Goal: Transaction & Acquisition: Purchase product/service

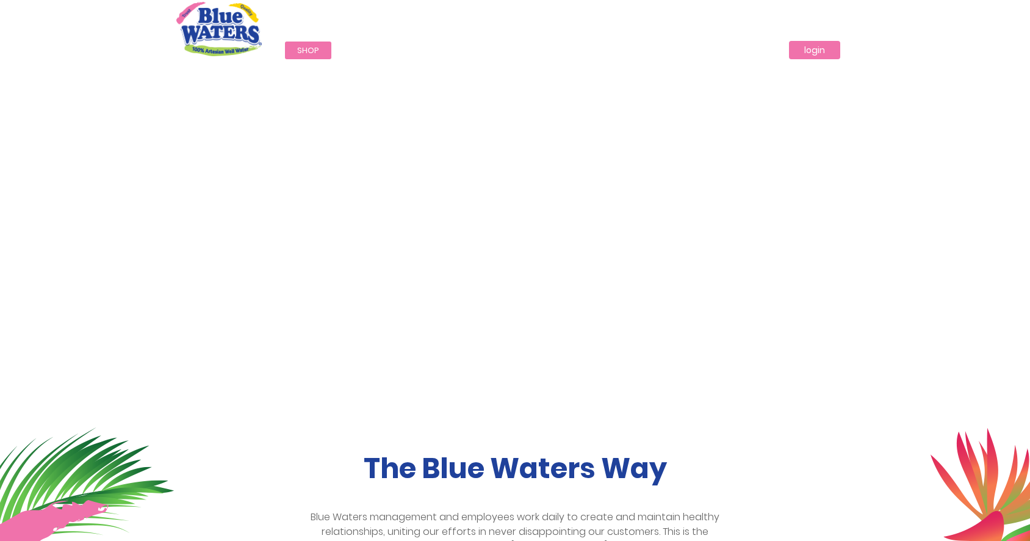
click at [807, 52] on link "login" at bounding box center [814, 50] width 51 height 18
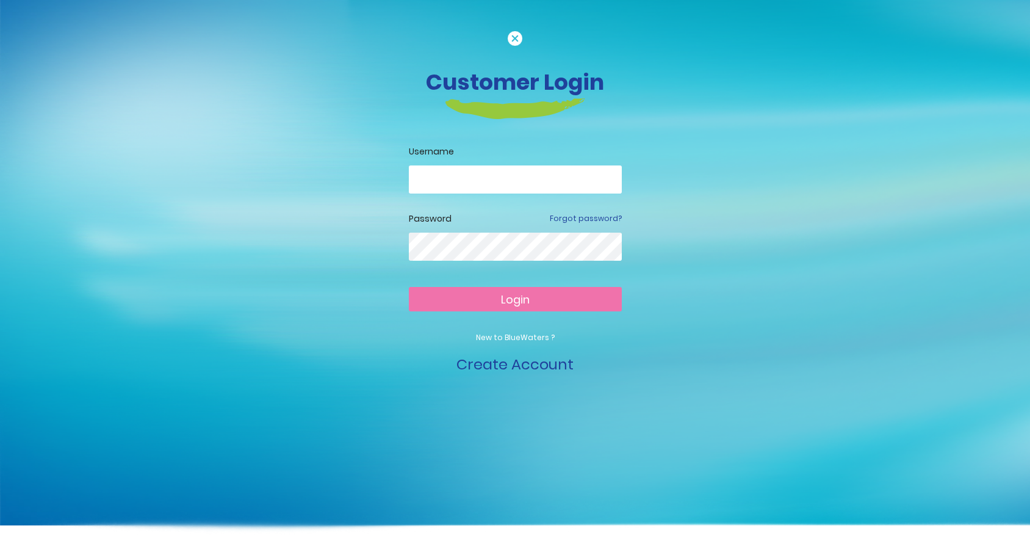
click at [458, 176] on input "email" at bounding box center [515, 179] width 213 height 28
type input "**********"
click at [409, 287] on button "Login" at bounding box center [515, 299] width 213 height 24
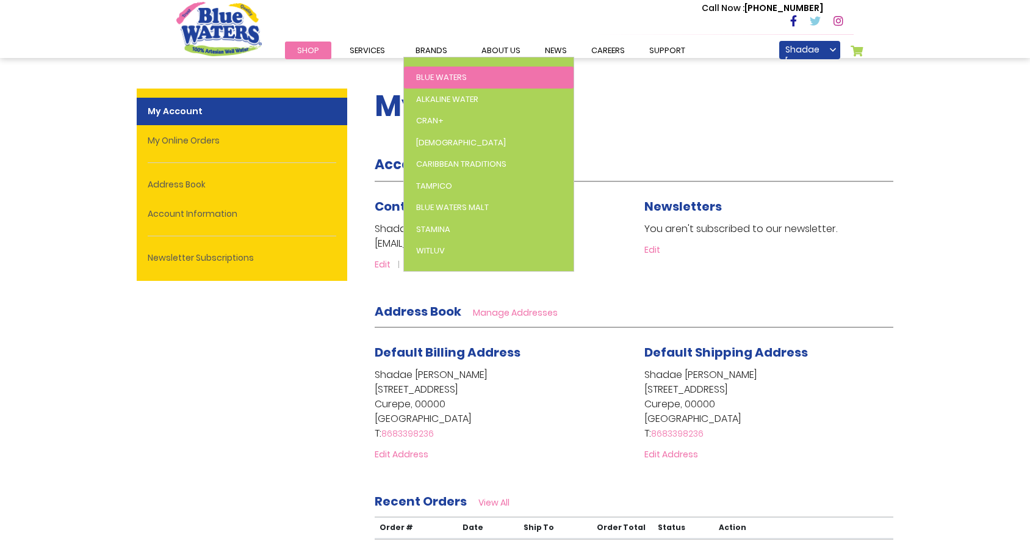
click at [451, 75] on span "Blue Waters" at bounding box center [441, 77] width 51 height 12
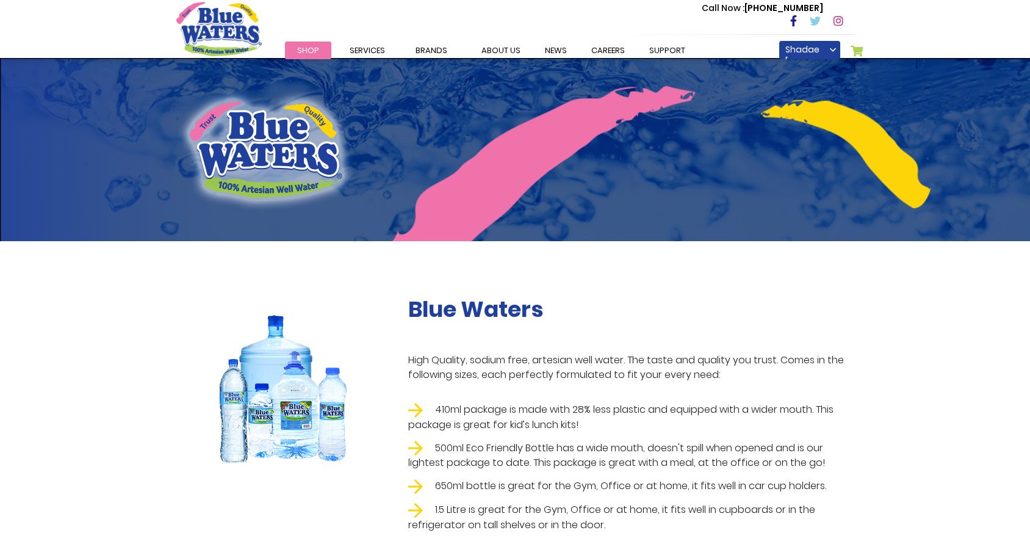
click at [299, 43] on link "Shop" at bounding box center [308, 50] width 46 height 18
click at [299, 46] on span "Shop" at bounding box center [308, 51] width 22 height 12
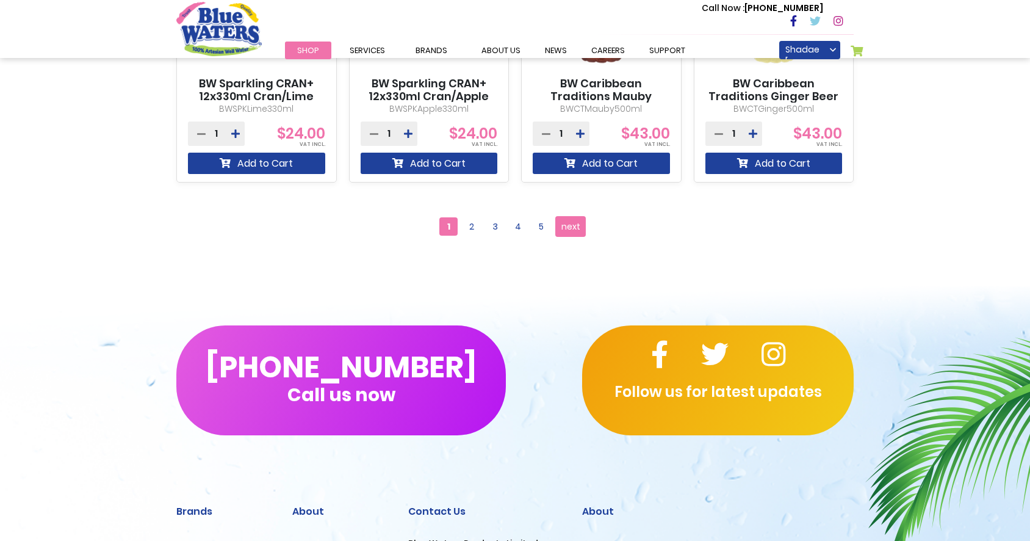
scroll to position [1220, 0]
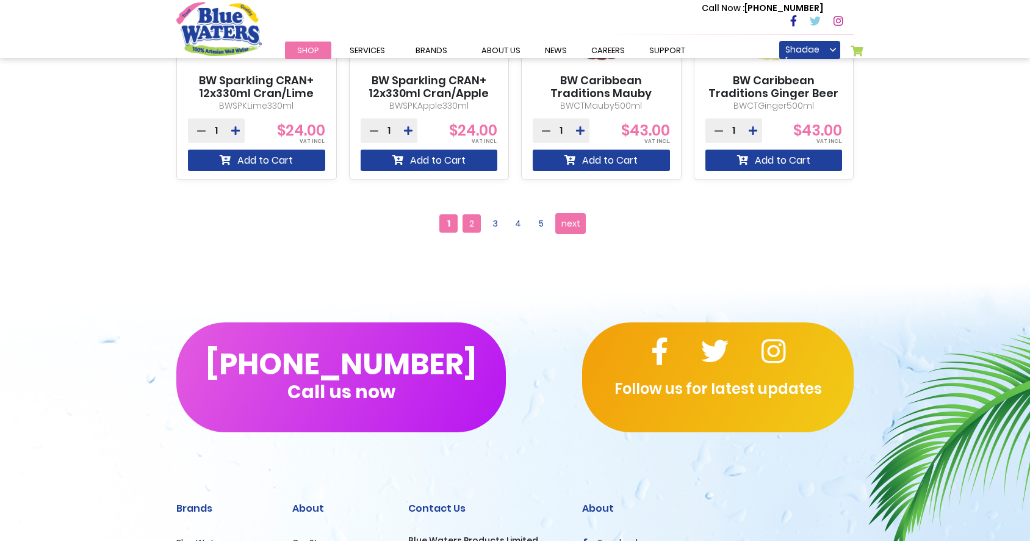
click at [475, 222] on span "2" at bounding box center [472, 223] width 18 height 18
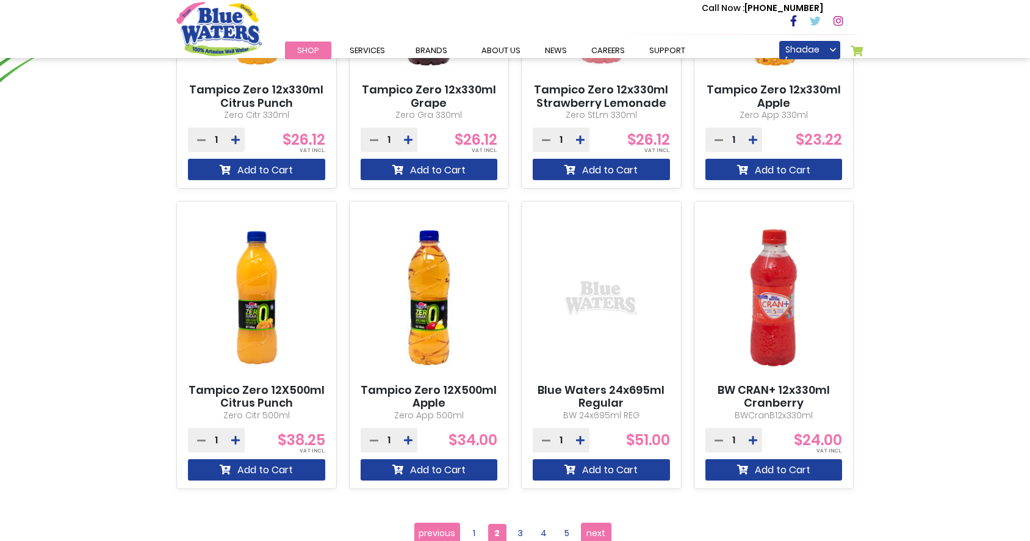
scroll to position [976, 0]
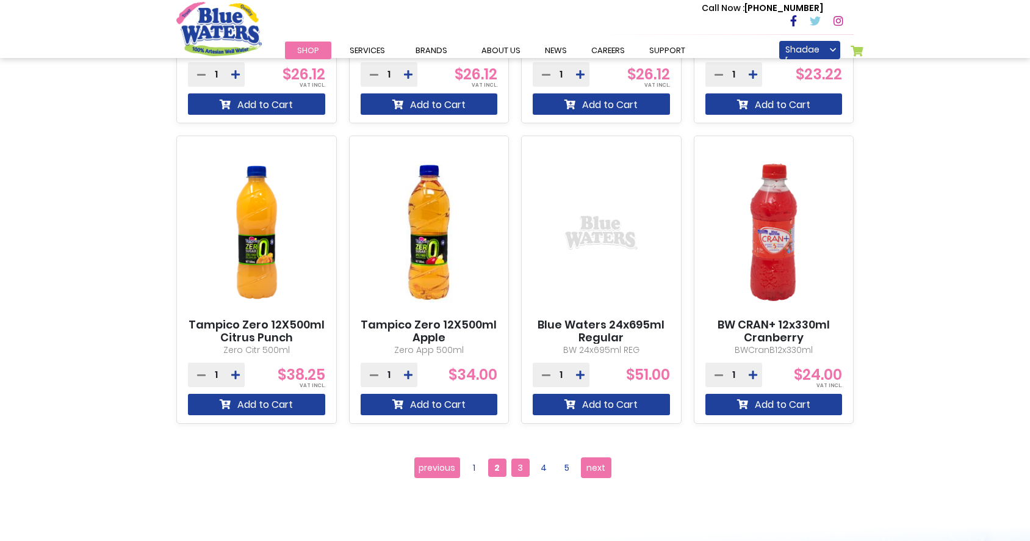
click at [524, 464] on span "3" at bounding box center [520, 467] width 18 height 18
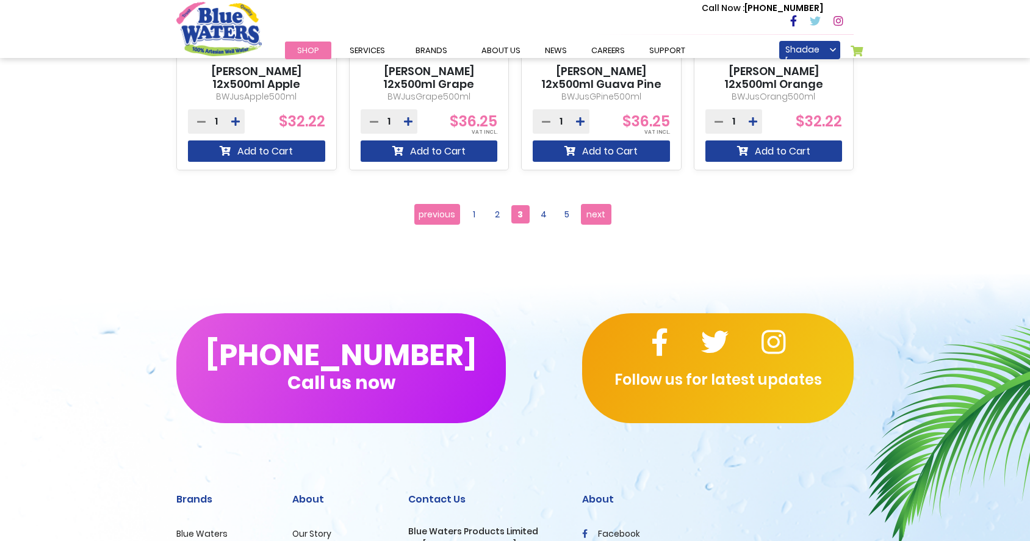
scroll to position [1037, 0]
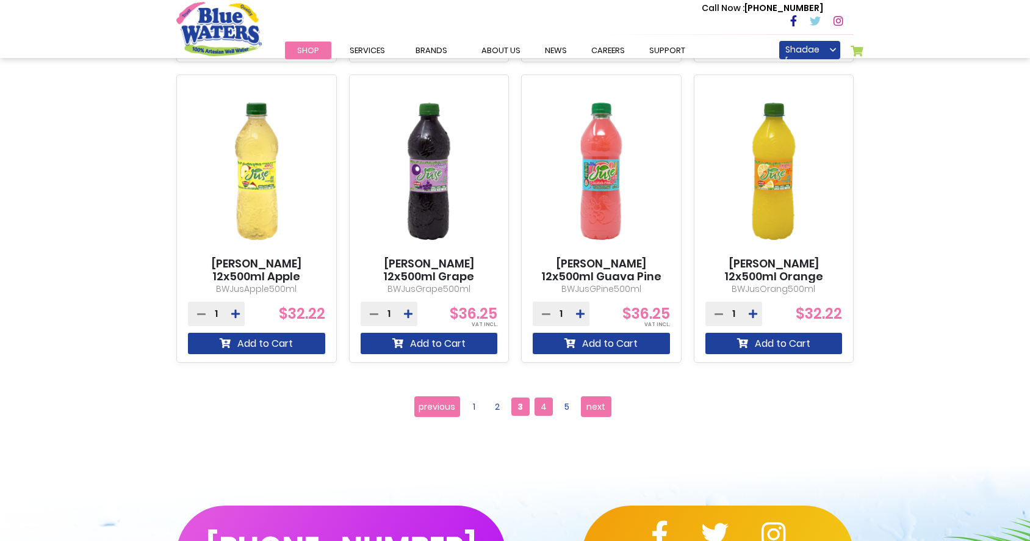
click at [539, 400] on span "4" at bounding box center [544, 406] width 18 height 18
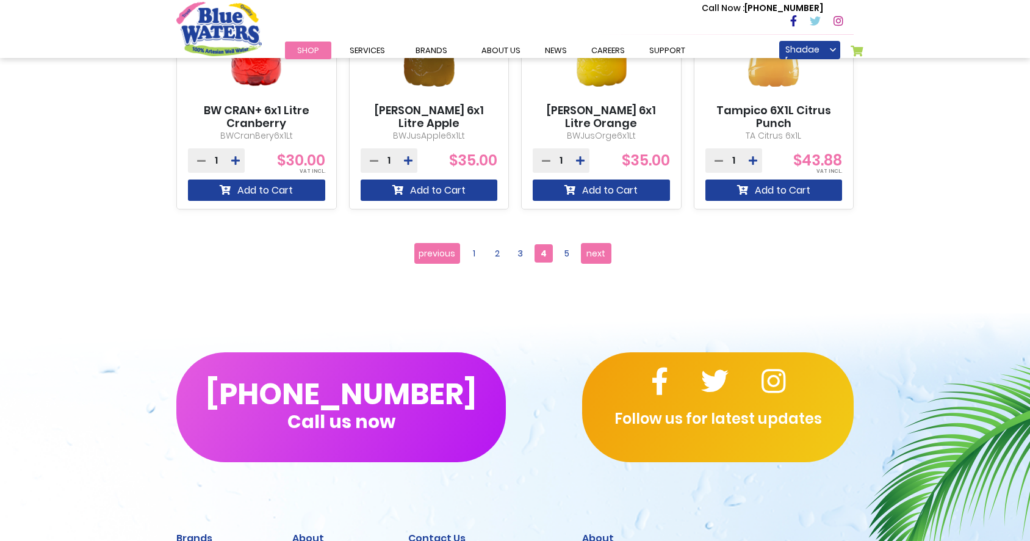
scroll to position [1017, 0]
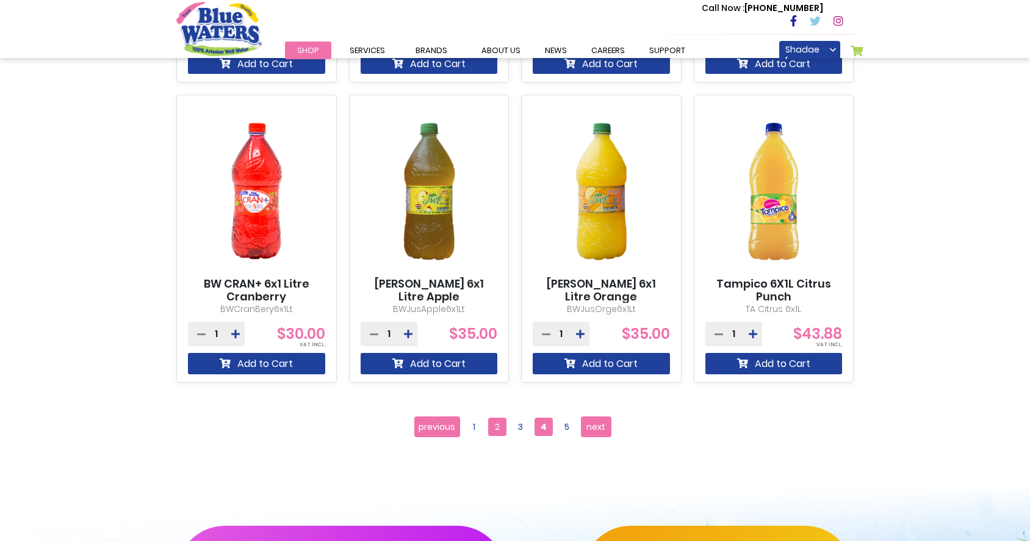
click at [504, 428] on span "2" at bounding box center [497, 426] width 18 height 18
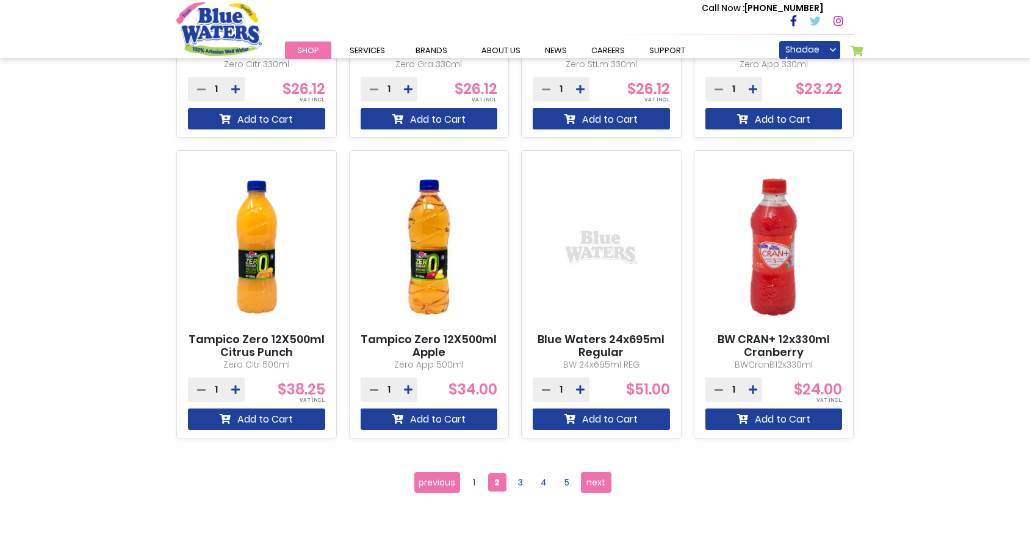
scroll to position [915, 0]
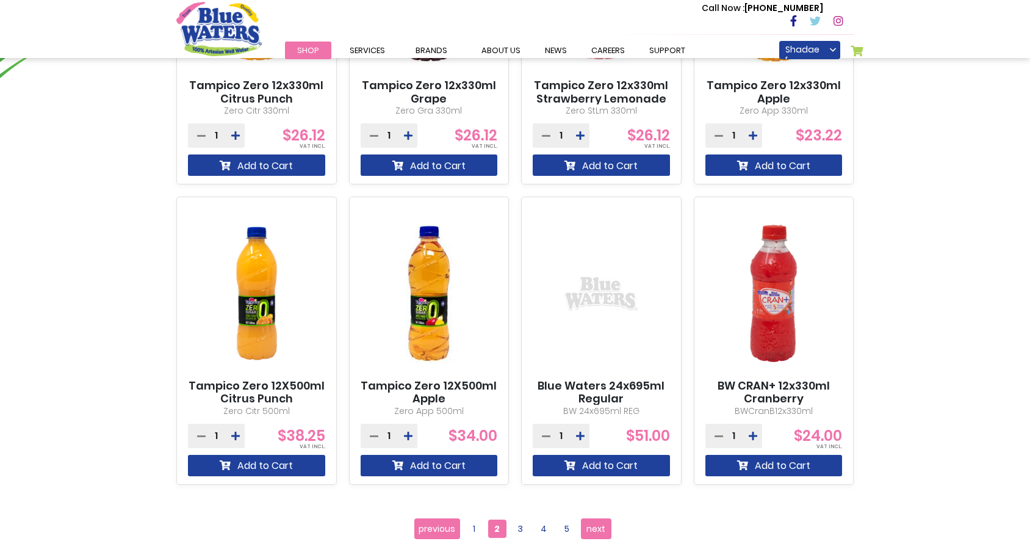
click at [588, 278] on img at bounding box center [601, 294] width 122 height 122
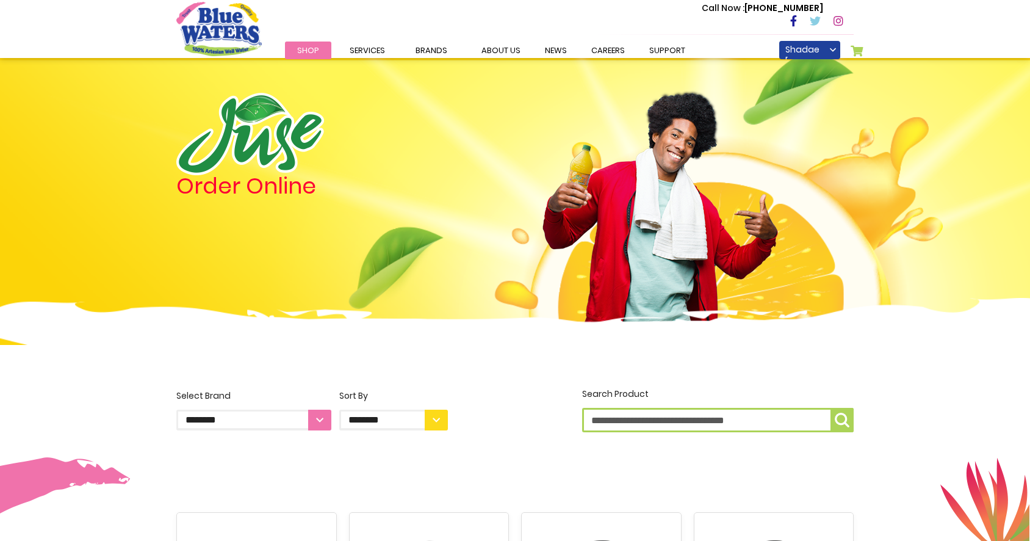
scroll to position [915, 0]
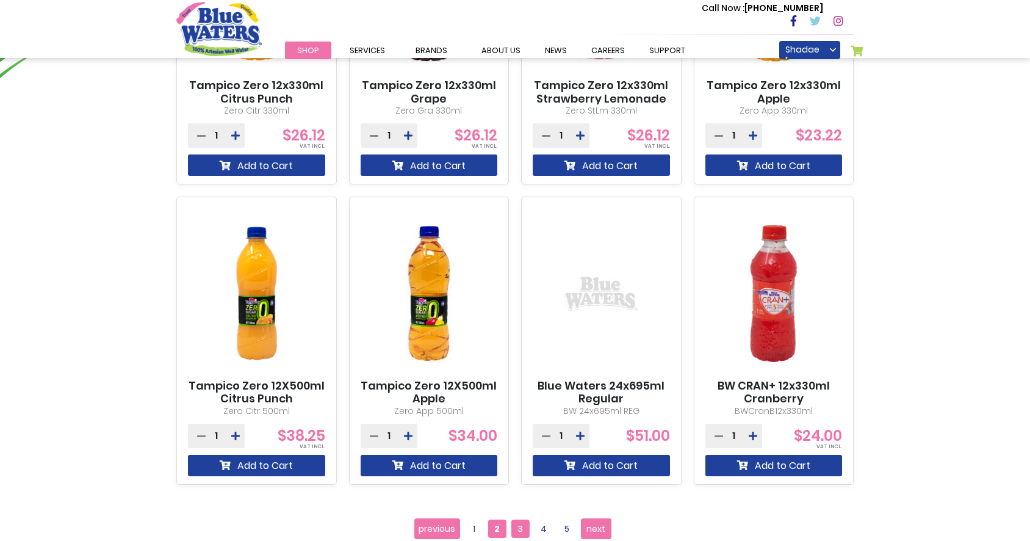
click at [521, 525] on span "3" at bounding box center [520, 528] width 18 height 18
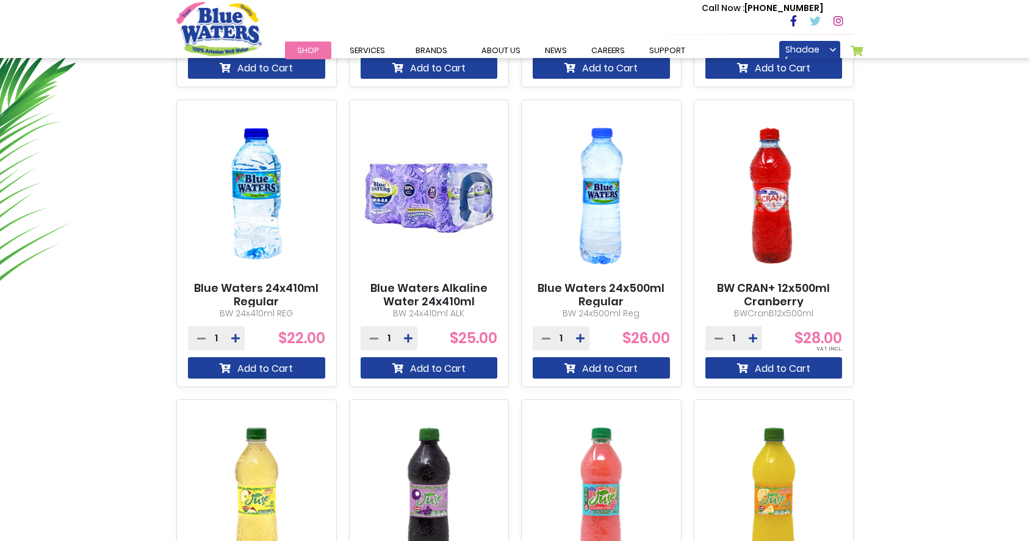
scroll to position [732, 0]
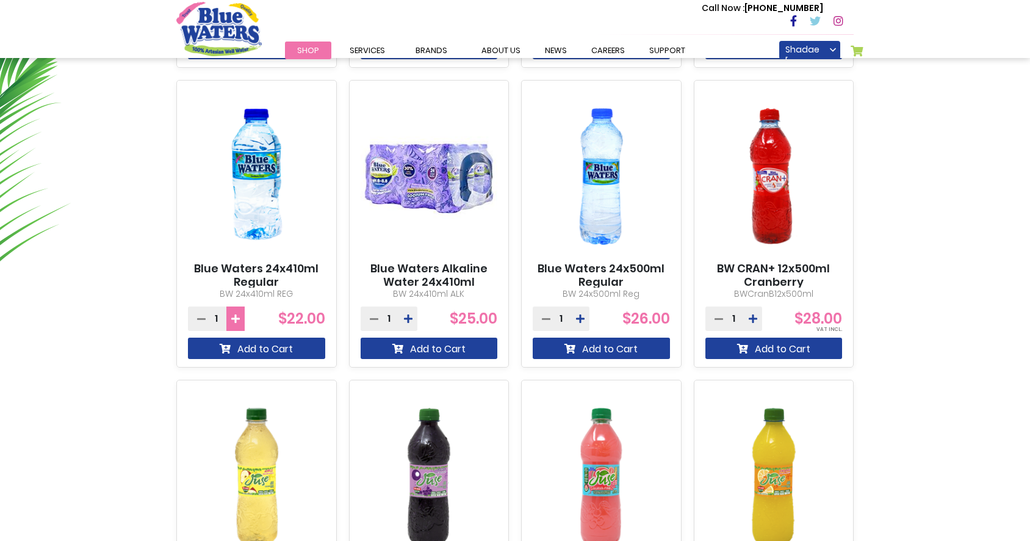
click at [235, 323] on icon at bounding box center [235, 319] width 9 height 10
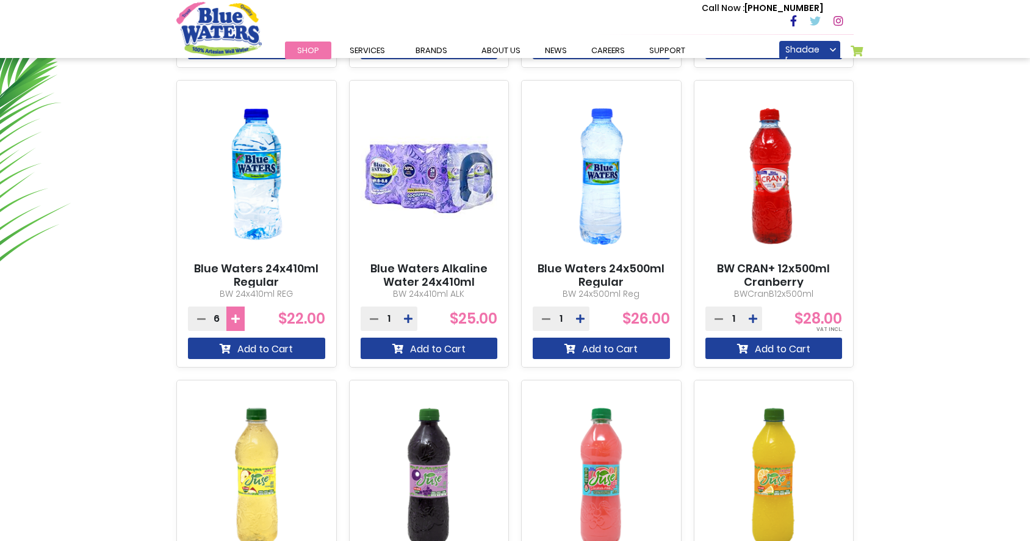
click at [235, 323] on icon at bounding box center [235, 319] width 9 height 10
click at [247, 349] on button "Add to Cart" at bounding box center [256, 347] width 137 height 21
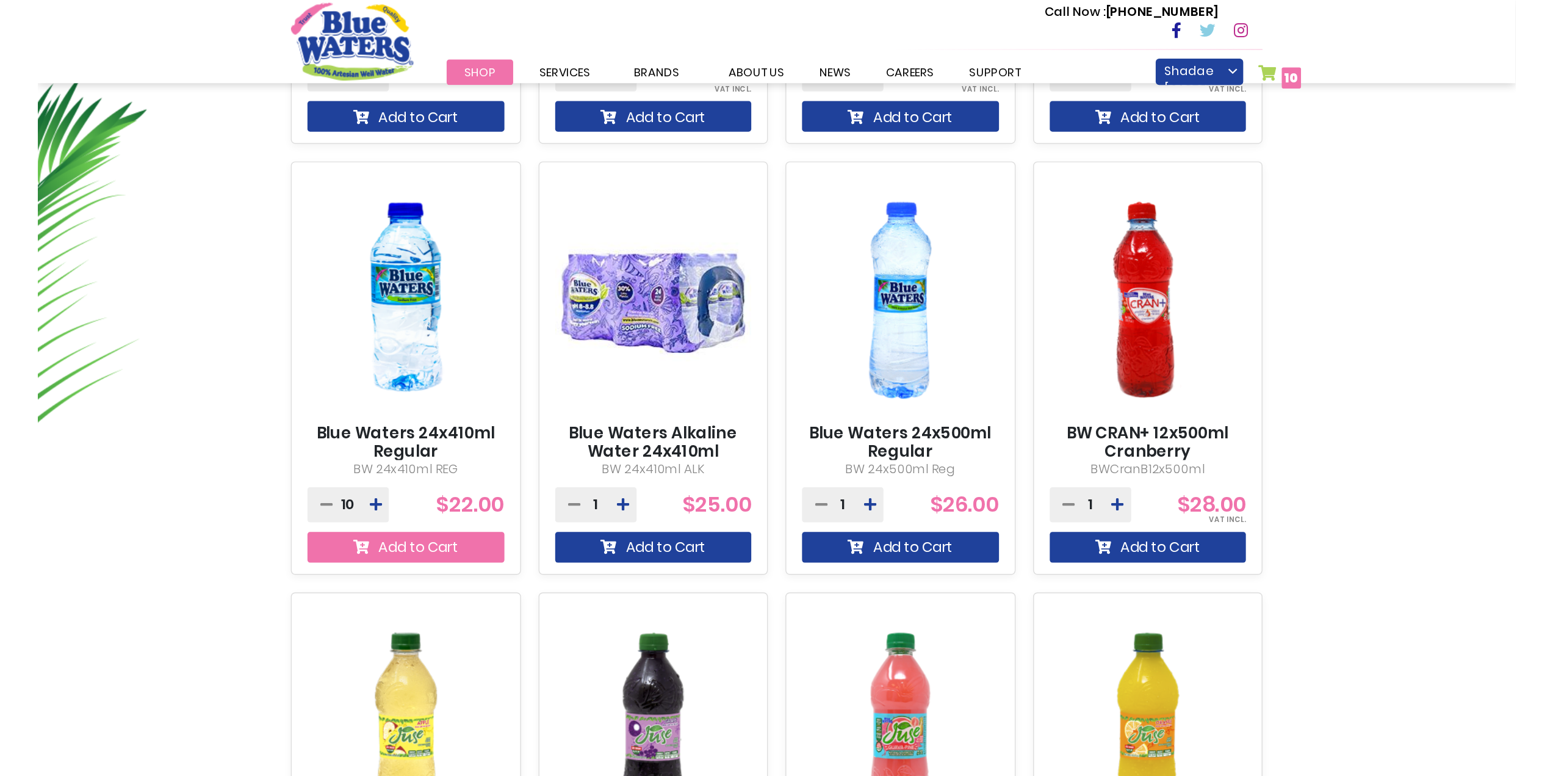
scroll to position [765, 0]
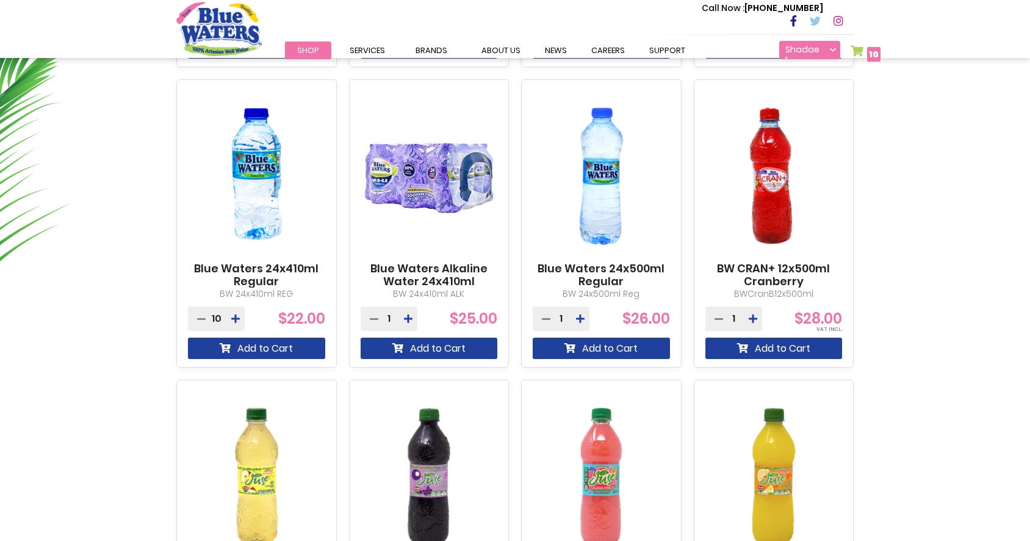
click at [798, 54] on link "Shadae [PERSON_NAME]" at bounding box center [809, 50] width 61 height 18
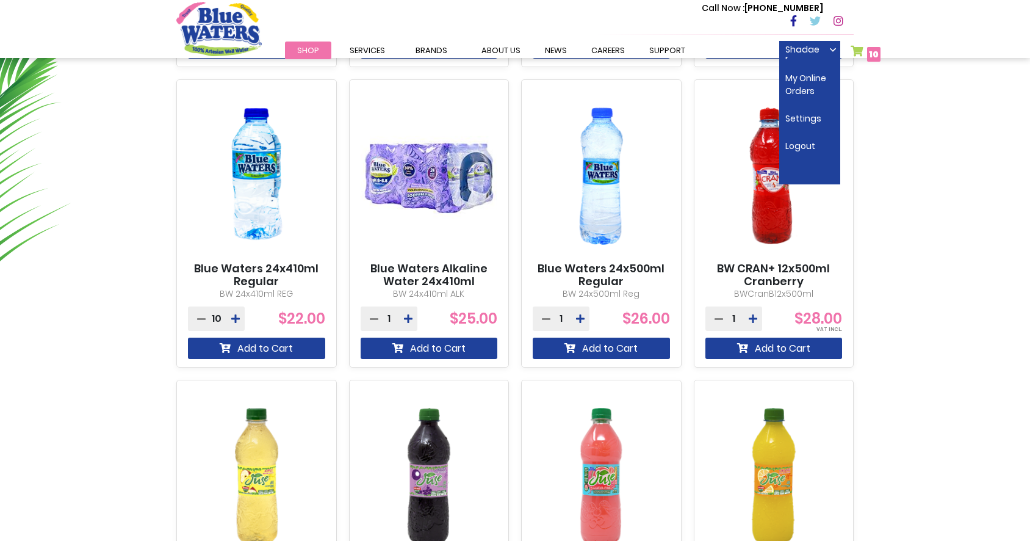
click at [865, 45] on link "My Cart 10 10 items" at bounding box center [866, 54] width 30 height 18
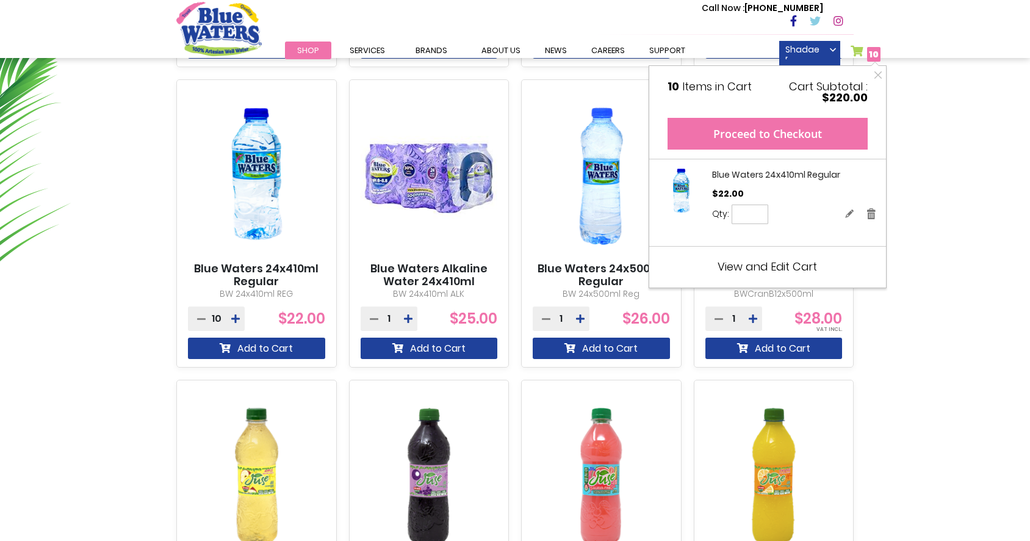
click at [780, 135] on button "Proceed to Checkout" at bounding box center [768, 134] width 200 height 32
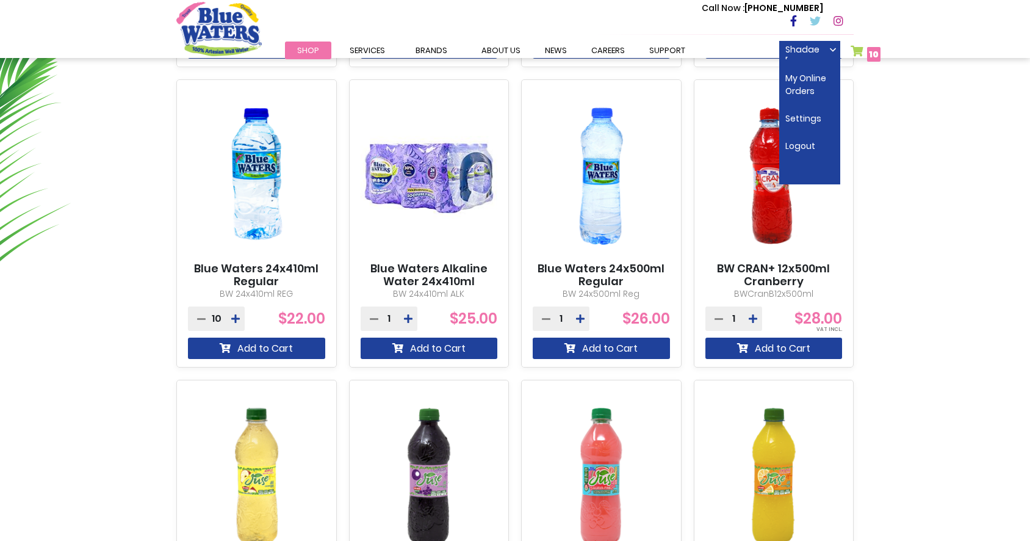
click at [869, 51] on span "10" at bounding box center [874, 54] width 10 height 12
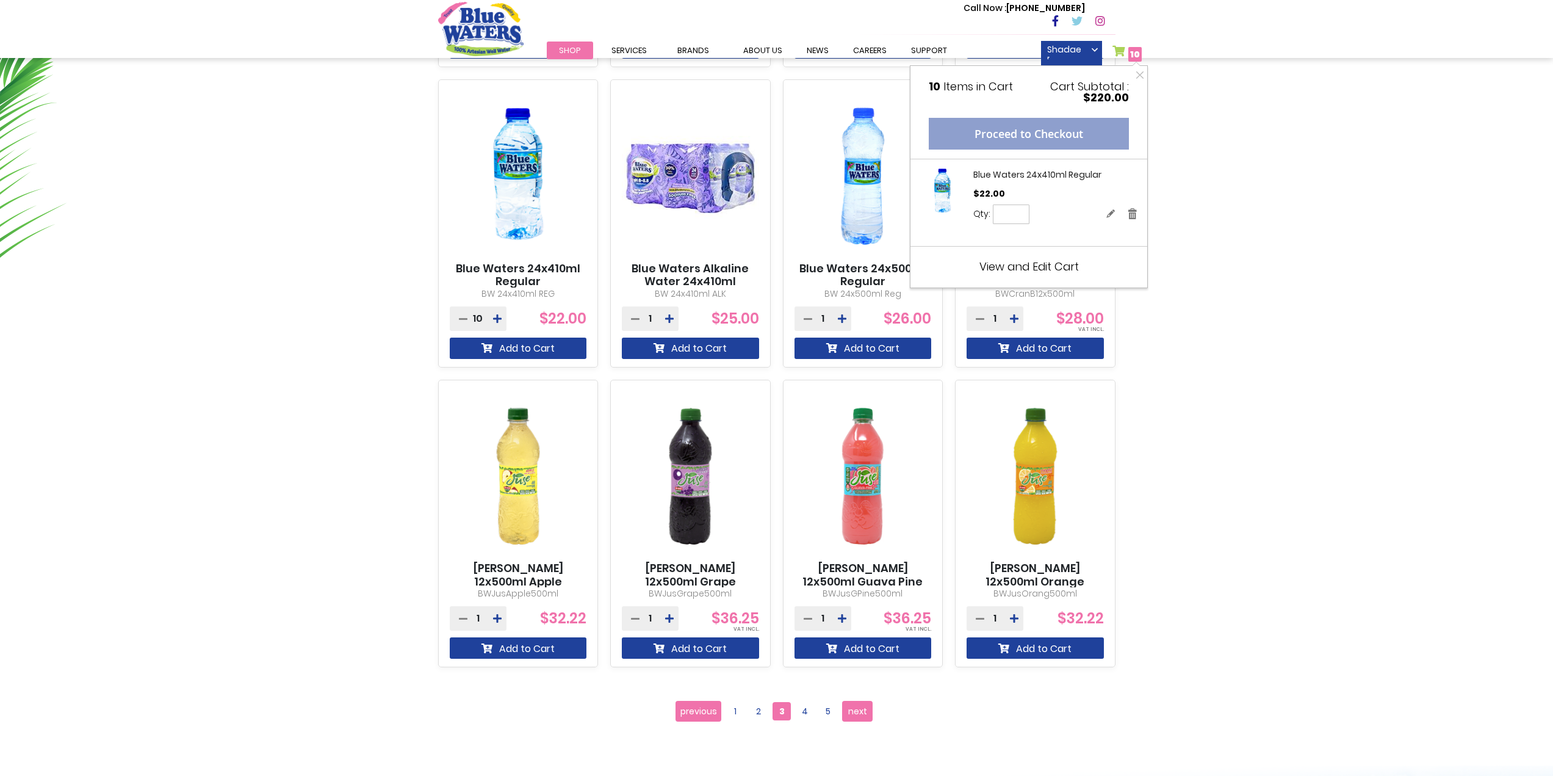
click at [1029, 140] on div "Proceed to Checkout" at bounding box center [1029, 134] width 200 height 32
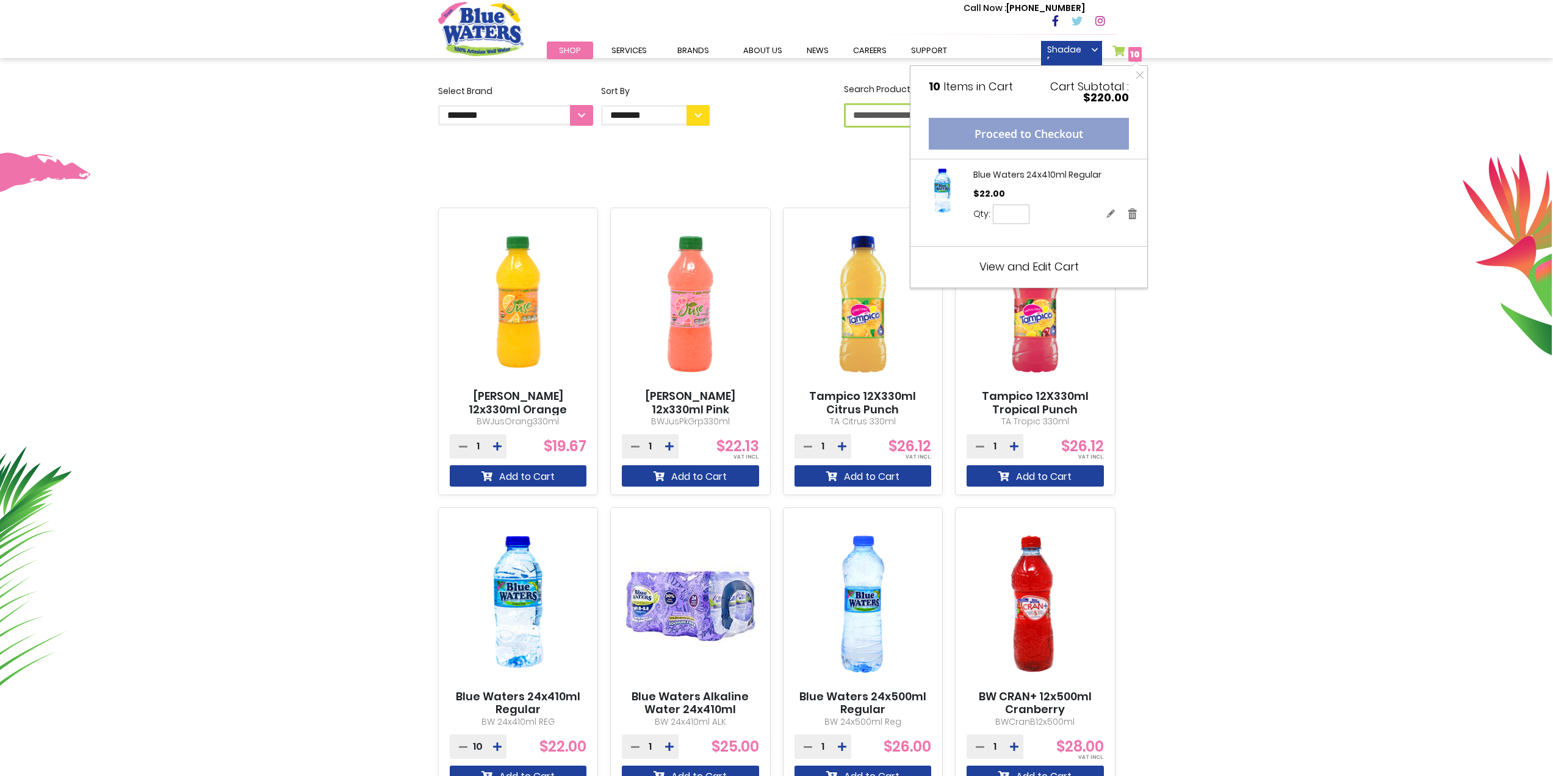
scroll to position [0, 0]
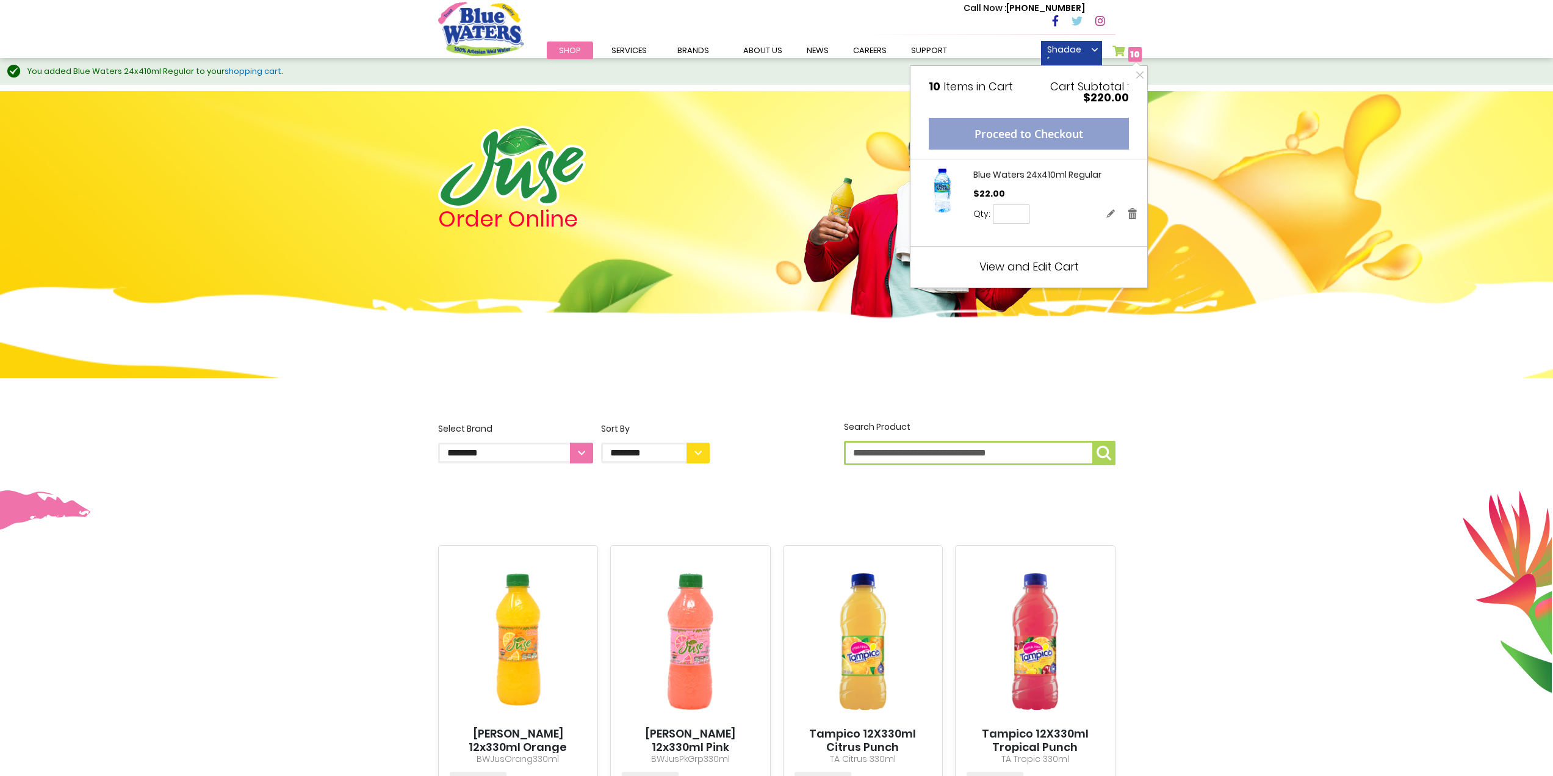
click at [1029, 132] on div "Proceed to Checkout" at bounding box center [1029, 134] width 200 height 32
click at [1029, 383] on img at bounding box center [776, 354] width 1553 height 146
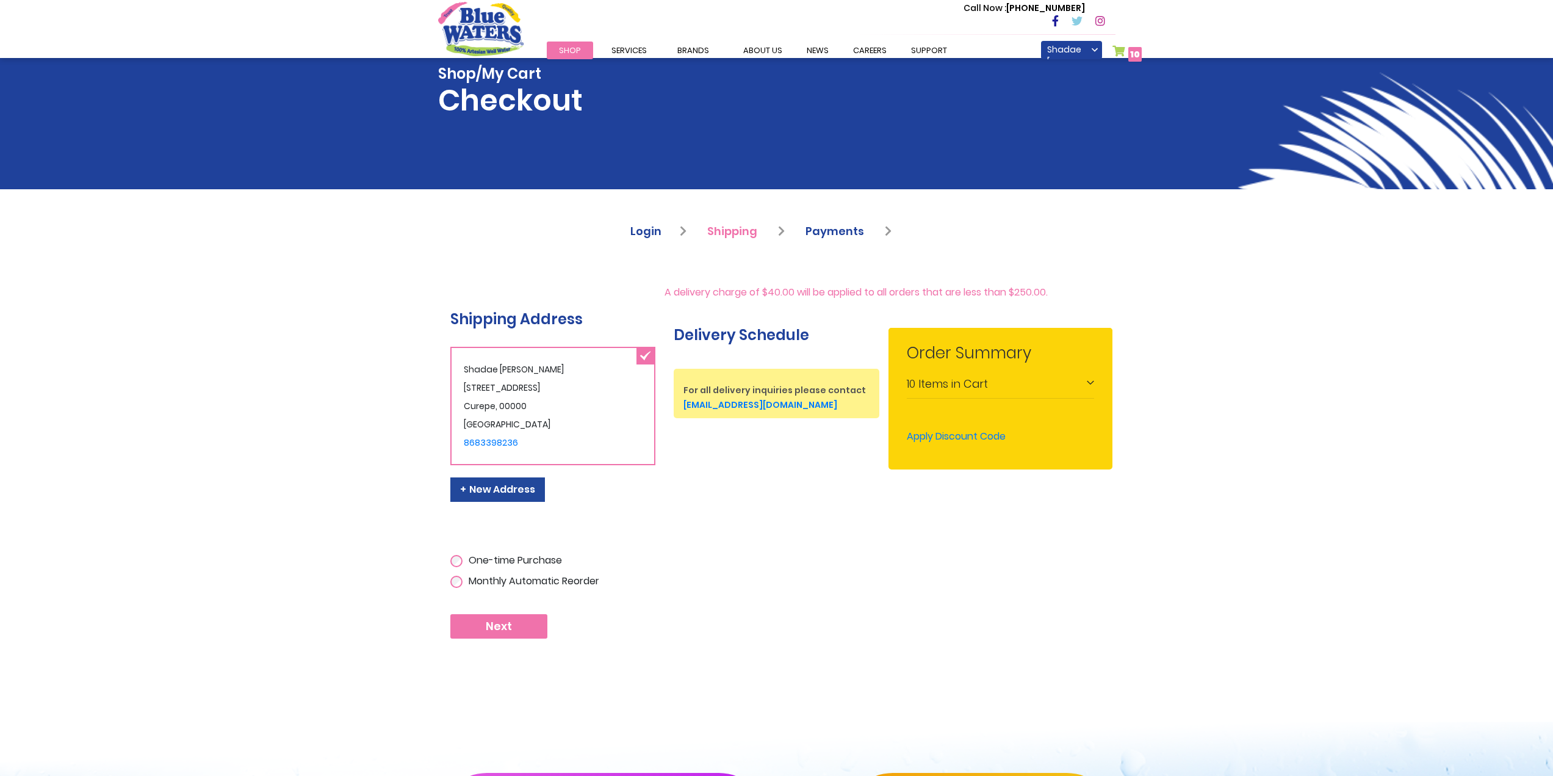
click at [1121, 45] on link "My Cart 10 10 items" at bounding box center [1127, 54] width 30 height 18
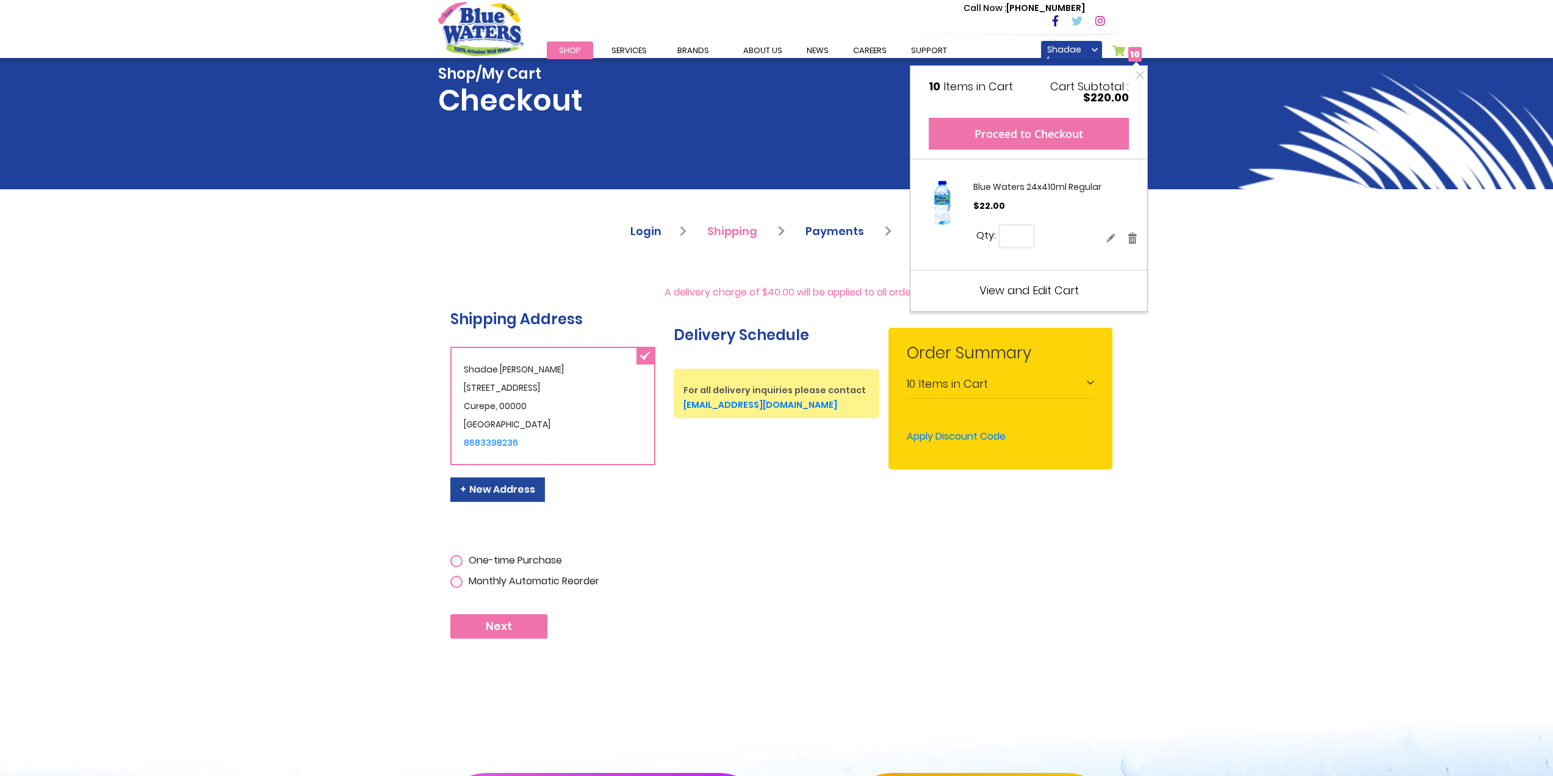
click at [1019, 131] on button "Proceed to Checkout" at bounding box center [1029, 134] width 200 height 32
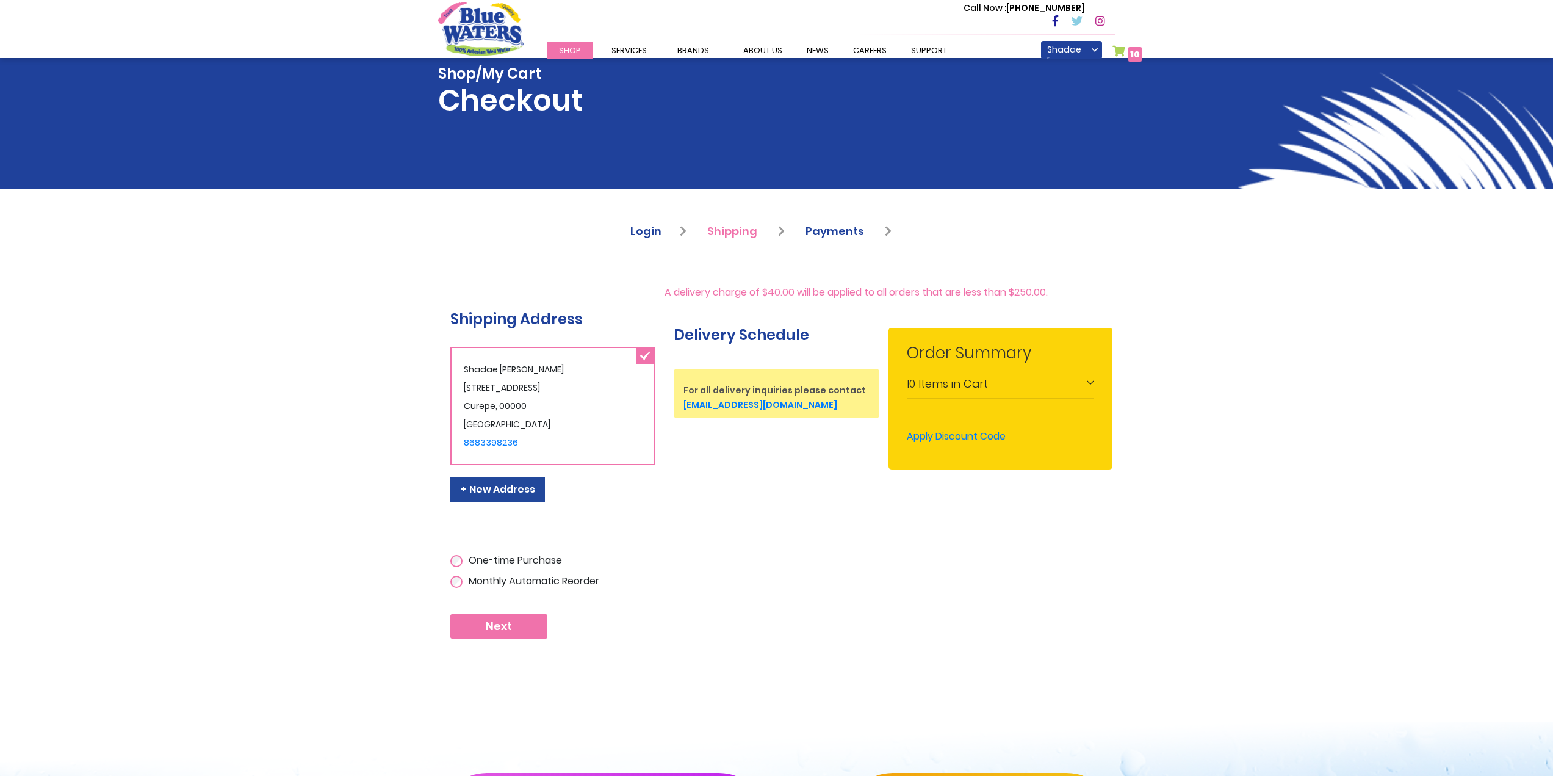
click at [932, 389] on span "Items in Cart" at bounding box center [953, 383] width 70 height 15
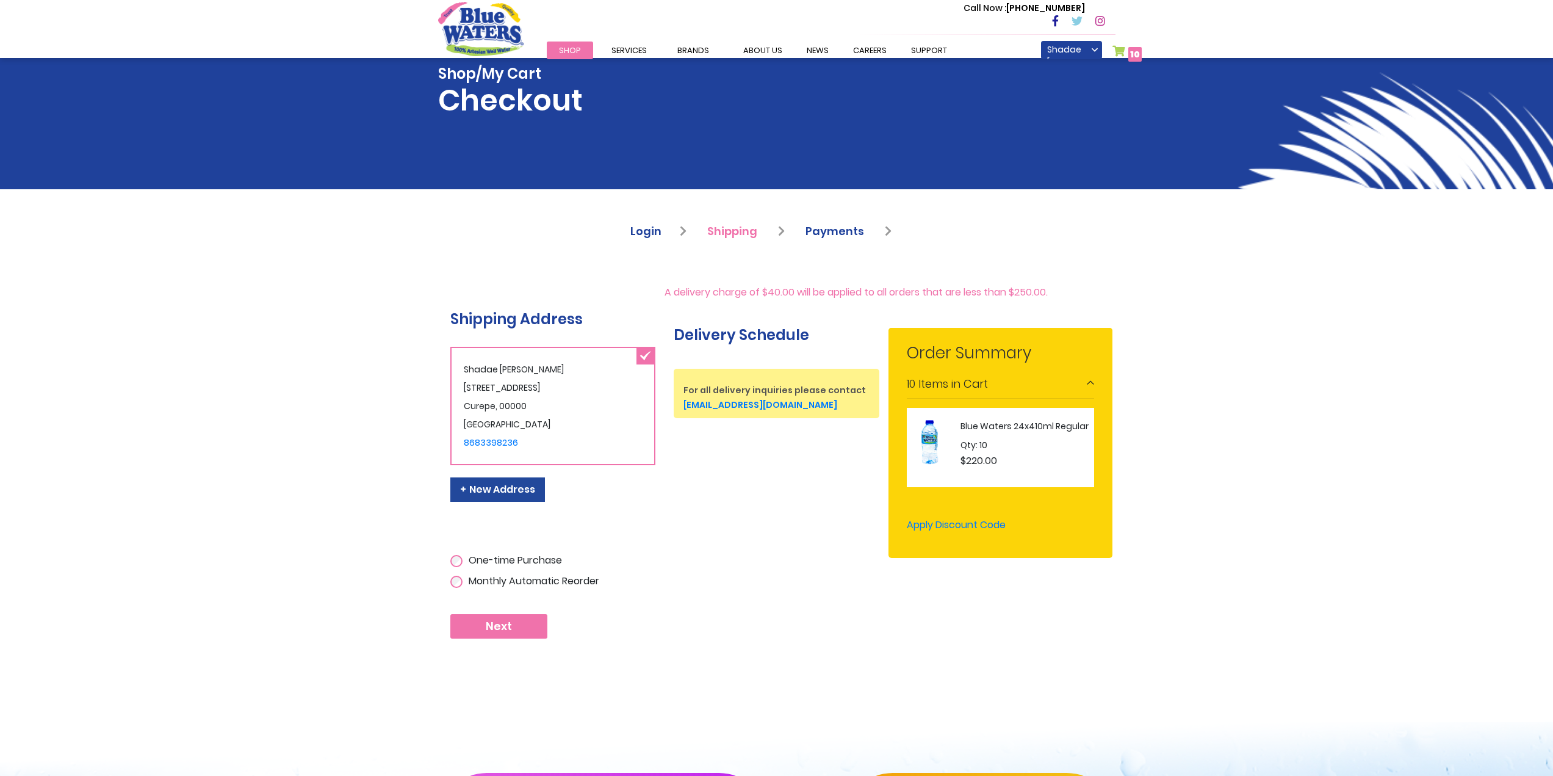
click at [926, 440] on img at bounding box center [930, 443] width 46 height 46
click at [1119, 46] on link "My Cart 10 10 items" at bounding box center [1127, 54] width 30 height 18
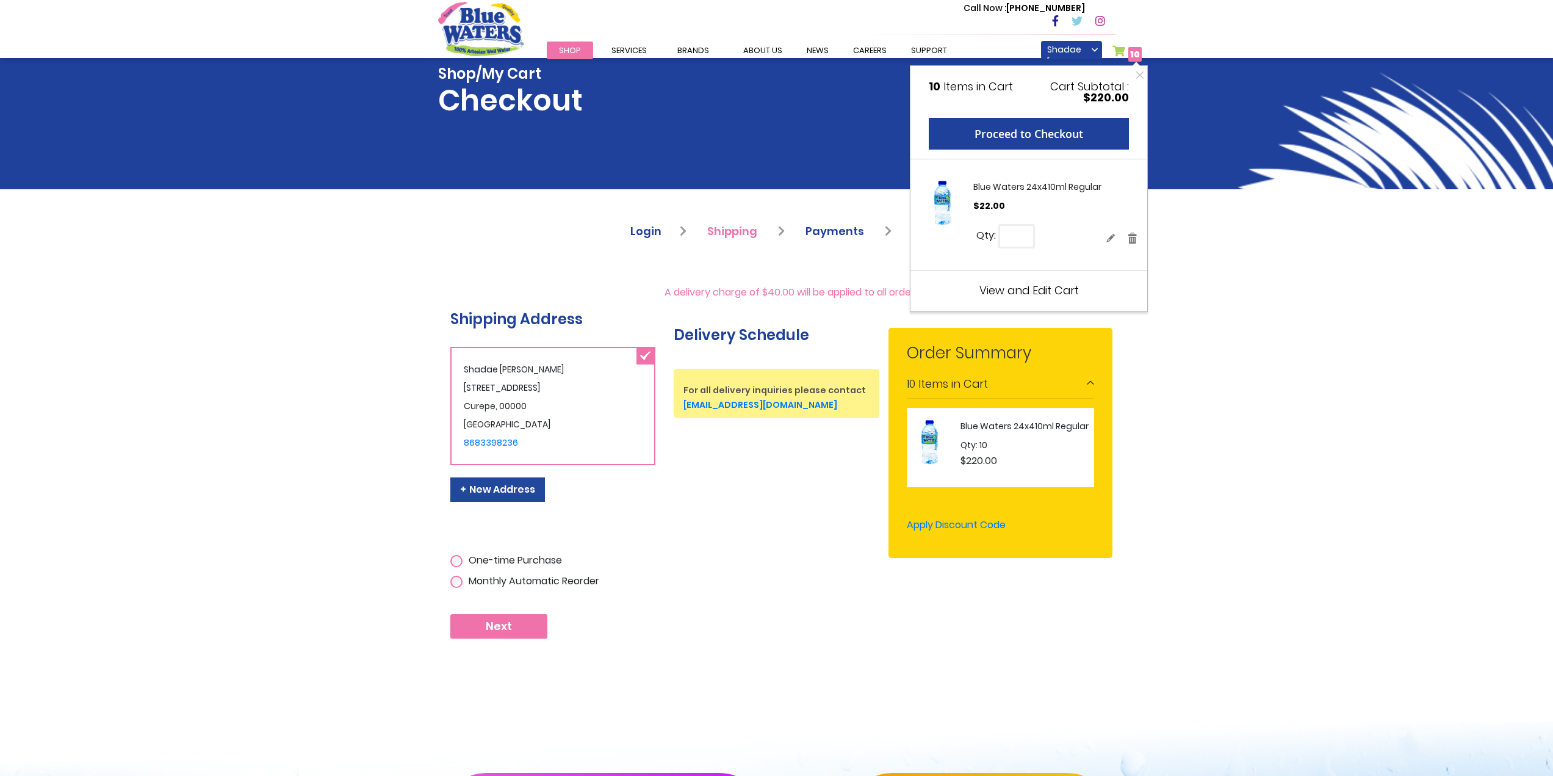
click at [1028, 243] on input "**" at bounding box center [1016, 236] width 37 height 24
type input "**"
click at [1064, 227] on span "Update" at bounding box center [1064, 227] width 28 height 10
click at [1068, 133] on button "Proceed to Checkout" at bounding box center [1028, 134] width 200 height 32
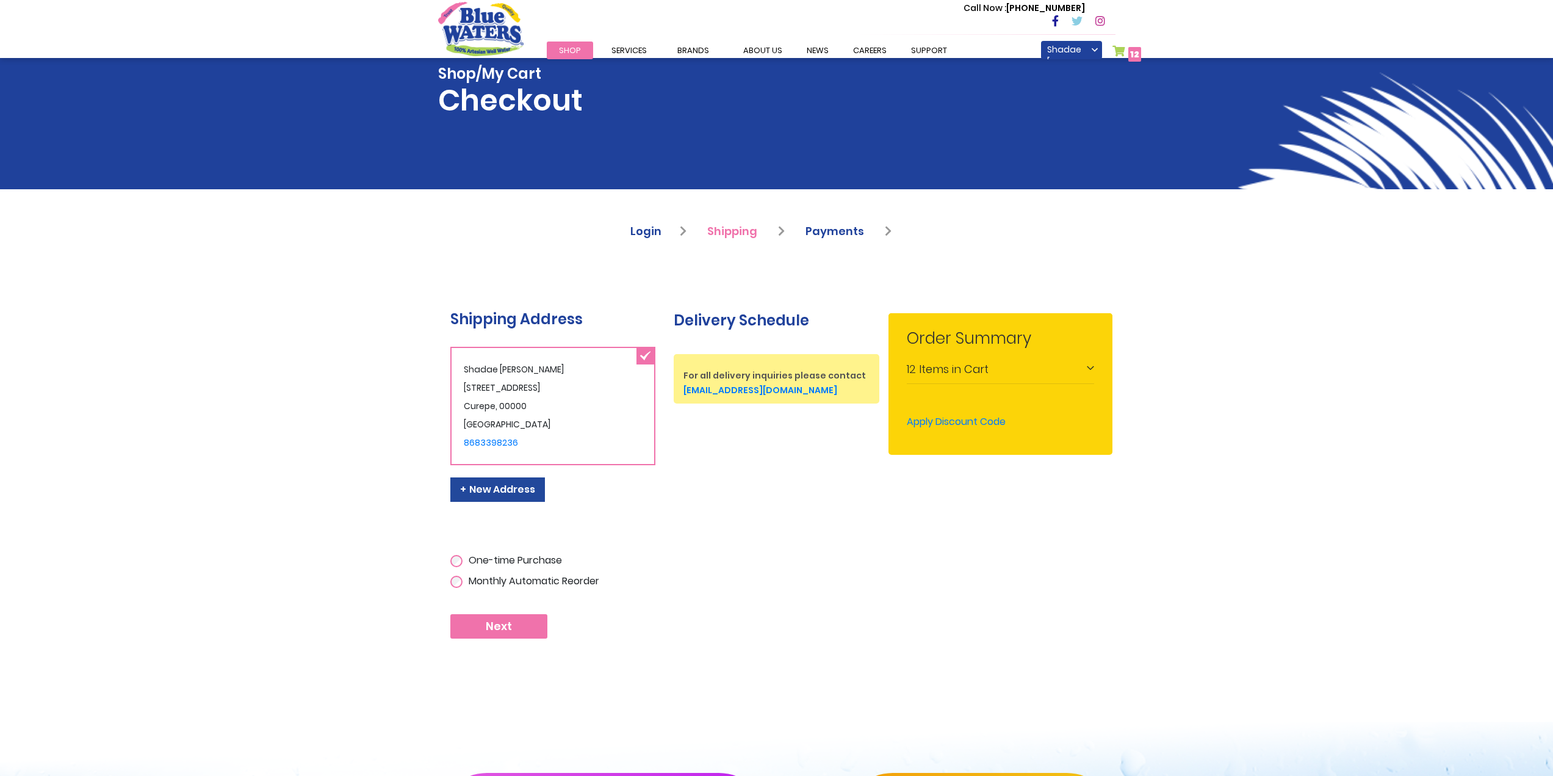
click at [985, 366] on span "Items in Cart" at bounding box center [954, 368] width 70 height 15
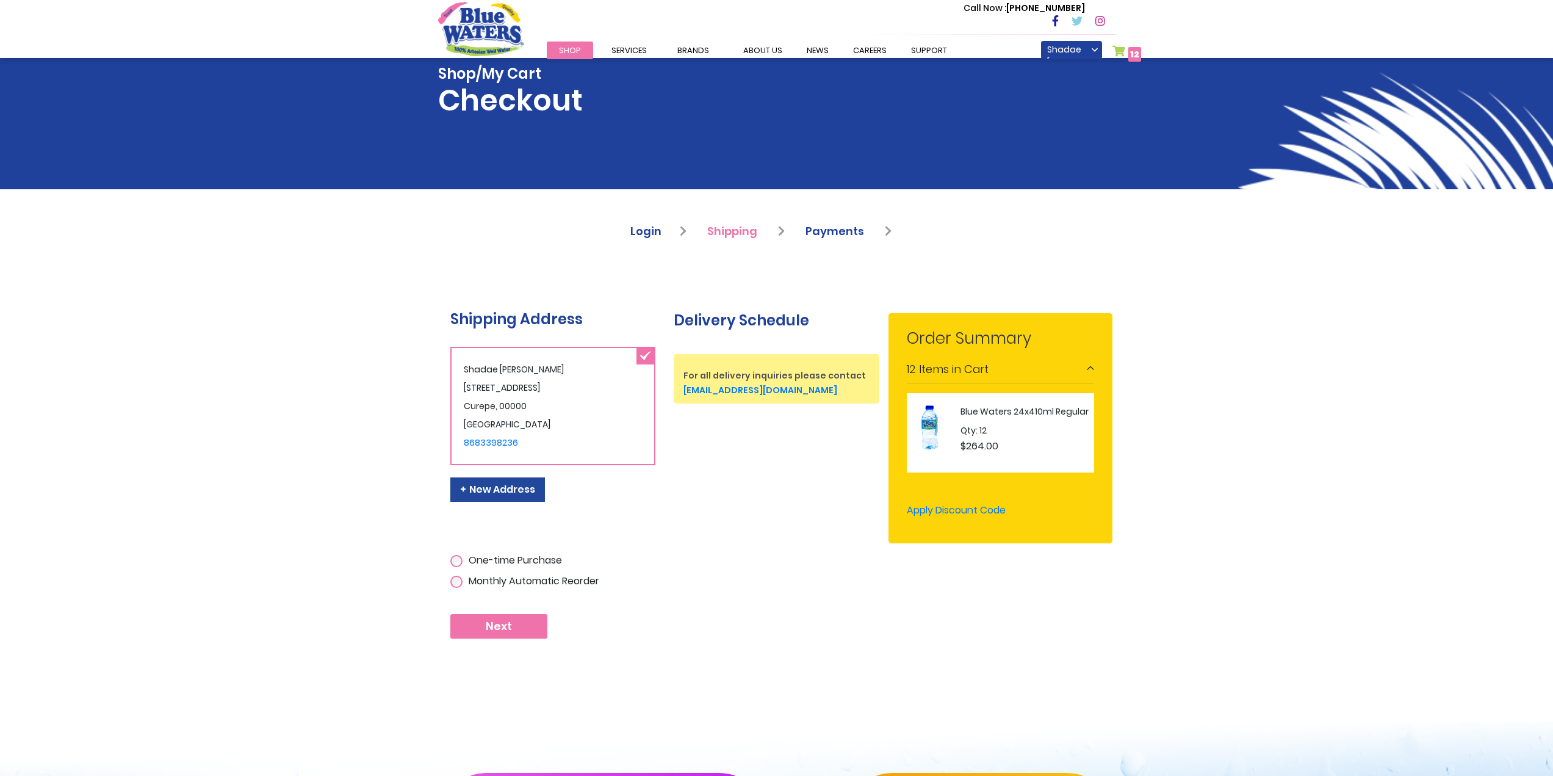
click at [515, 629] on button "Next" at bounding box center [498, 626] width 97 height 24
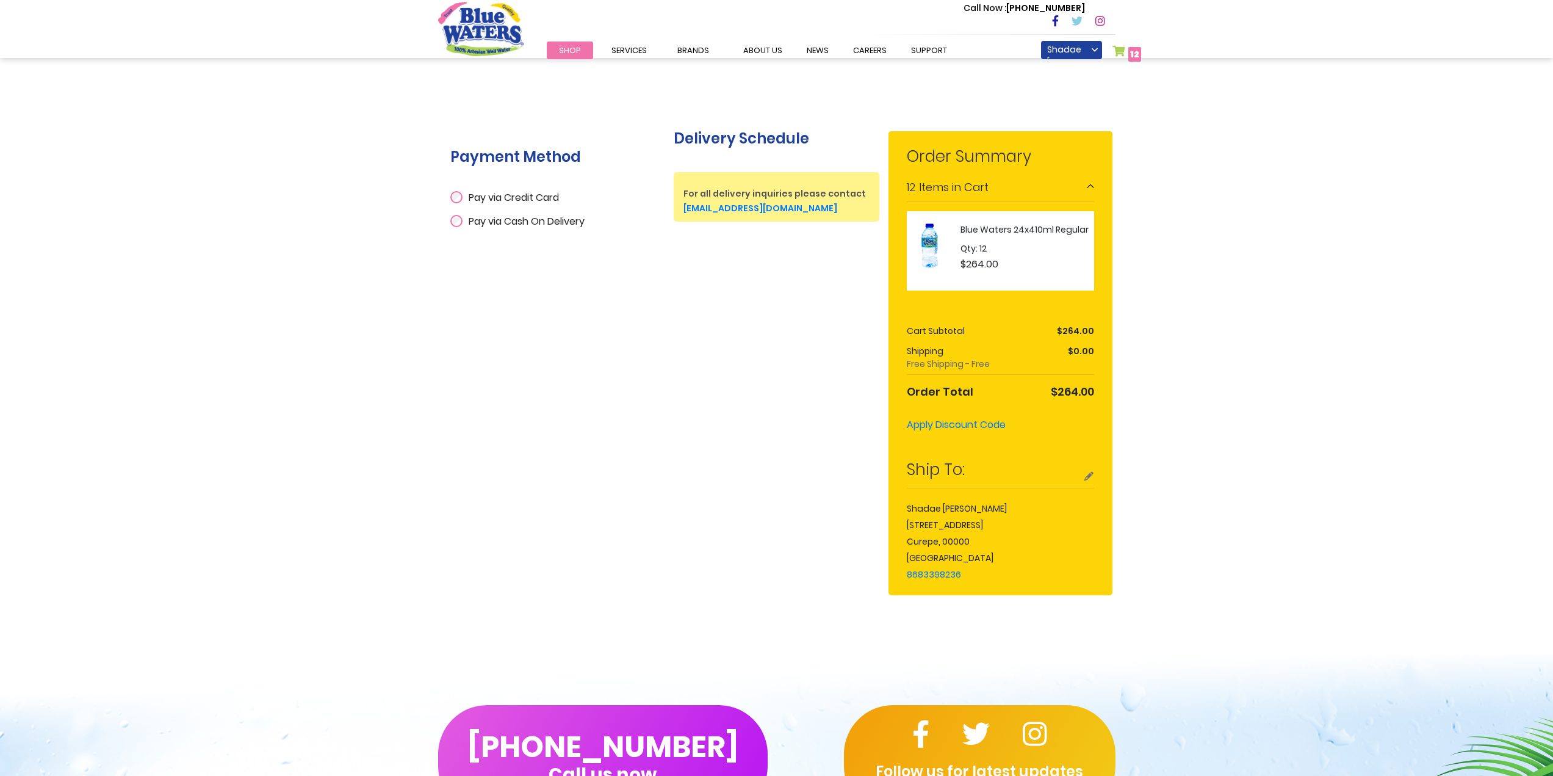
scroll to position [183, 0]
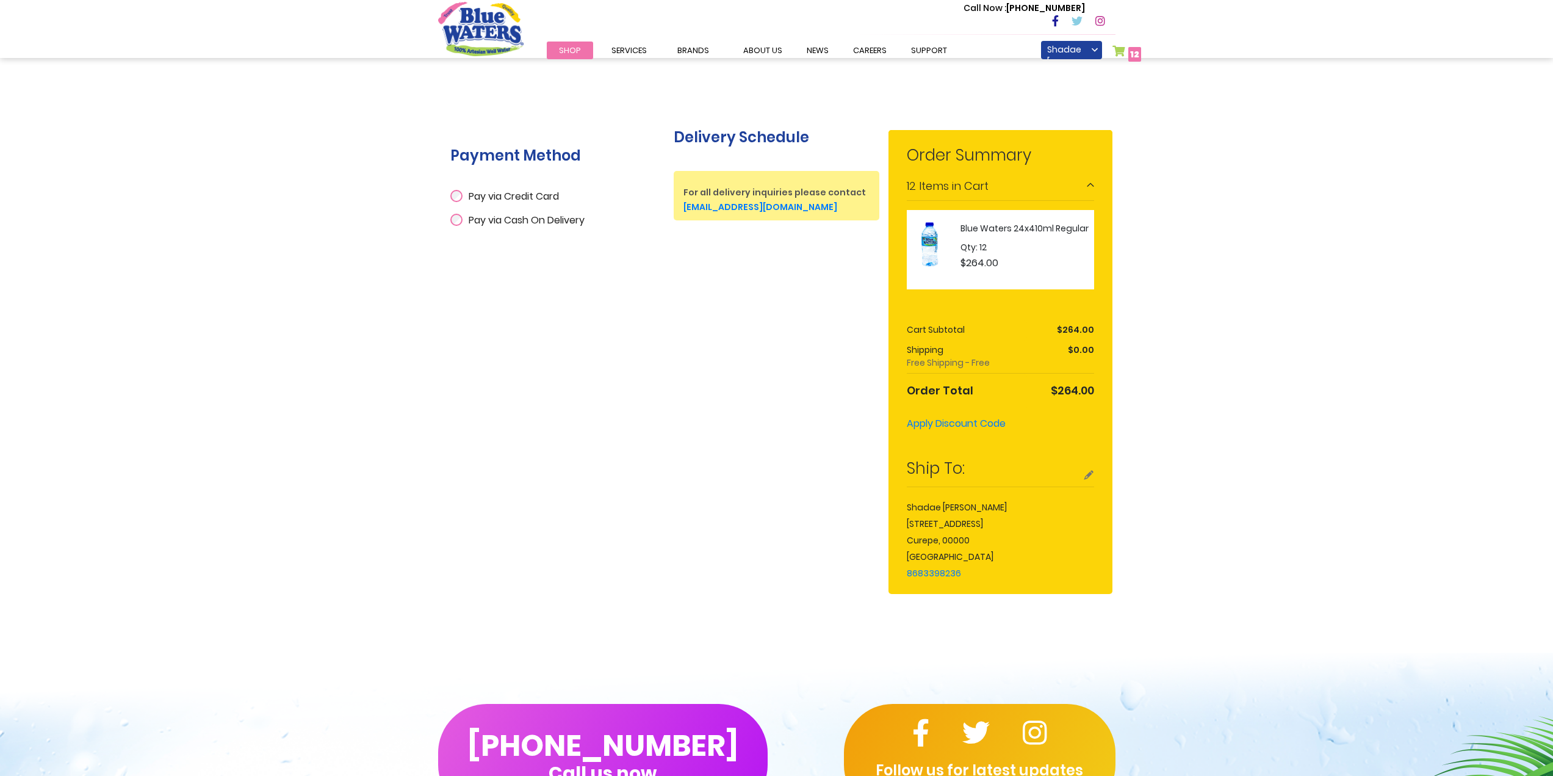
click at [542, 196] on span "Pay via Credit Card" at bounding box center [514, 196] width 90 height 14
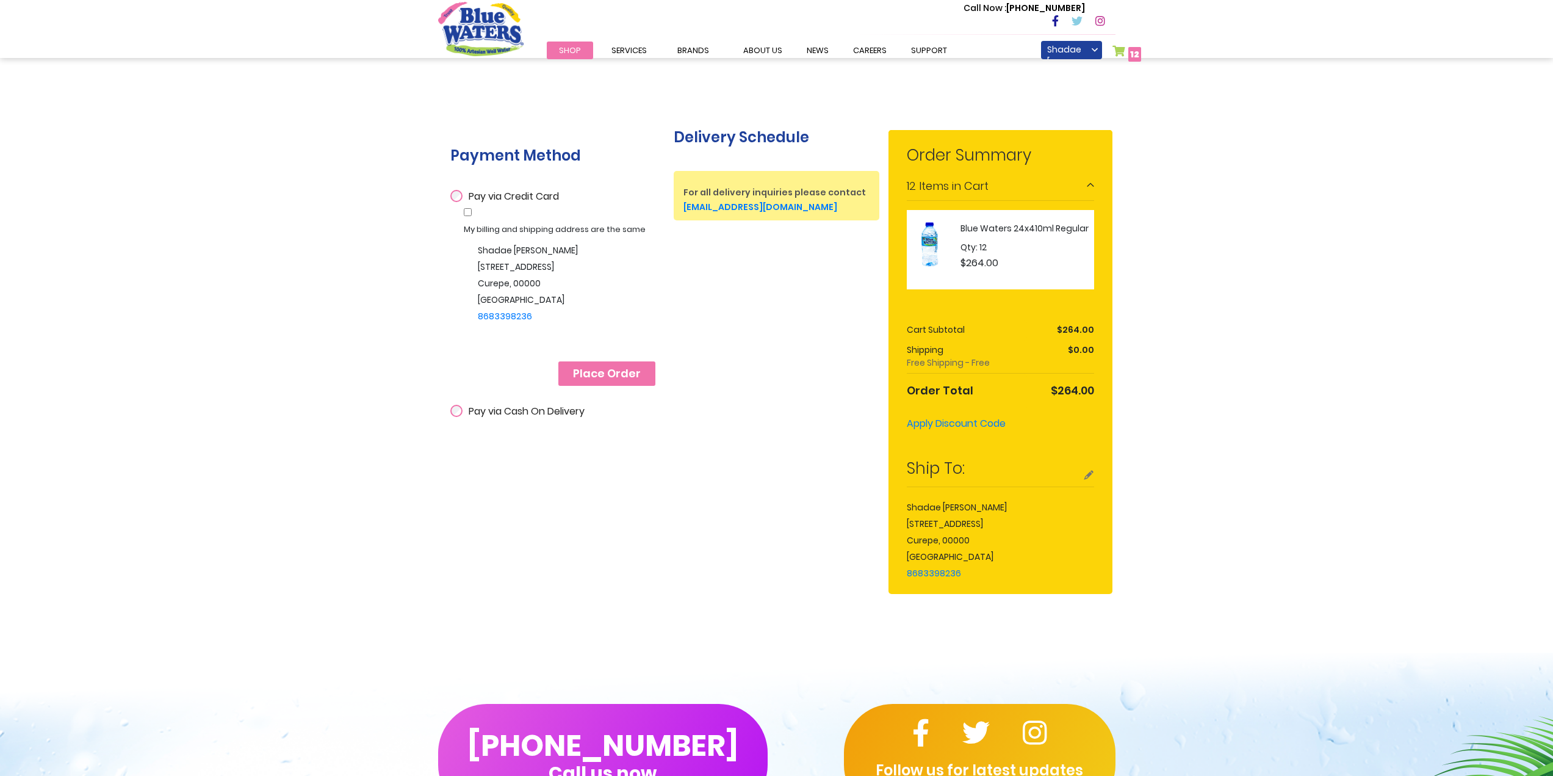
click at [619, 371] on span "Place Order" at bounding box center [607, 373] width 68 height 13
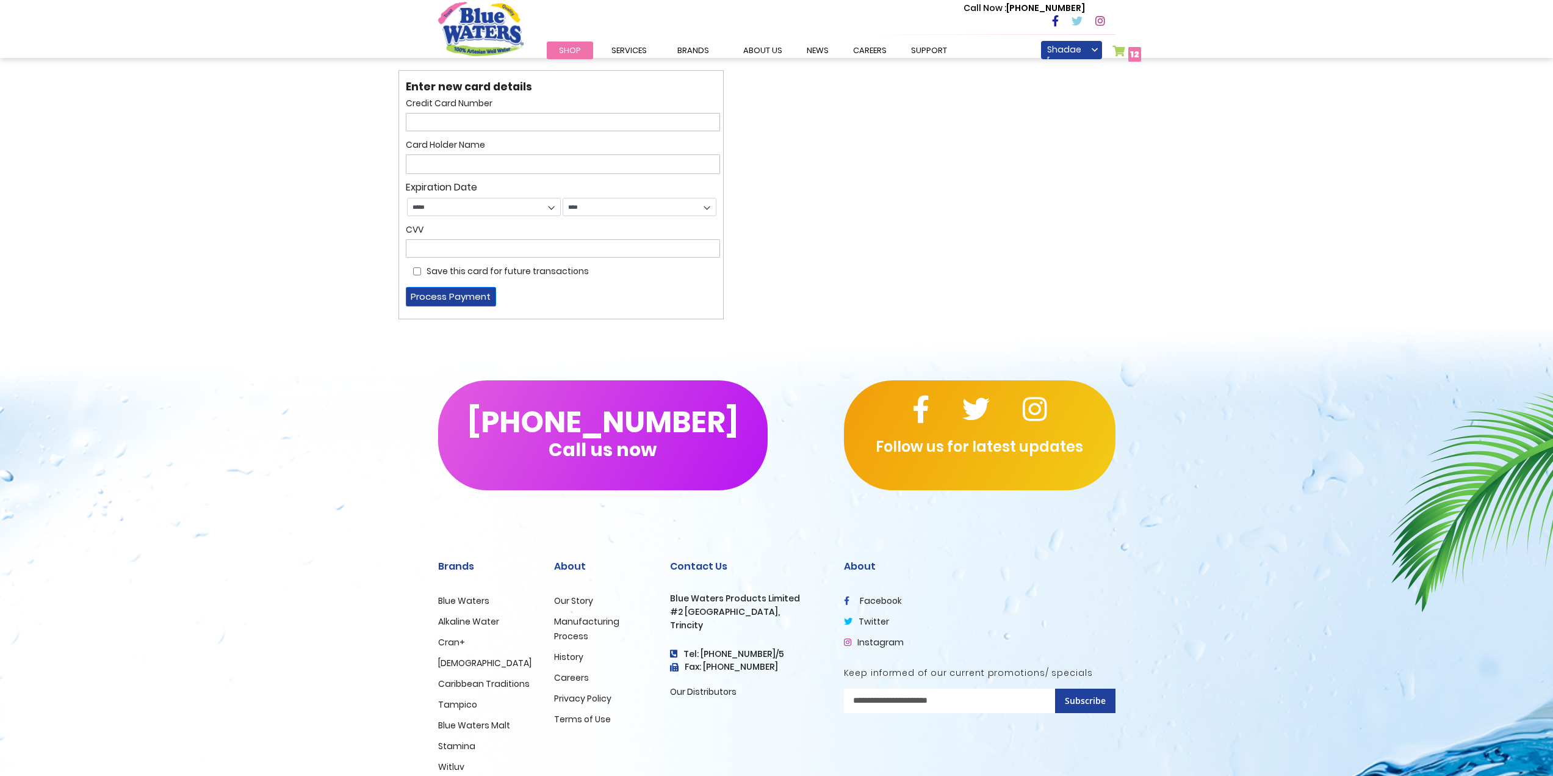
click at [814, 195] on div "Enter new card details Credit Card Number Card Holder Name Expiration Date ****…" at bounding box center [776, 149] width 757 height 183
click at [430, 115] on input "text" at bounding box center [563, 122] width 314 height 18
type input "**********"
click at [441, 157] on input "text" at bounding box center [563, 164] width 314 height 20
type input "**********"
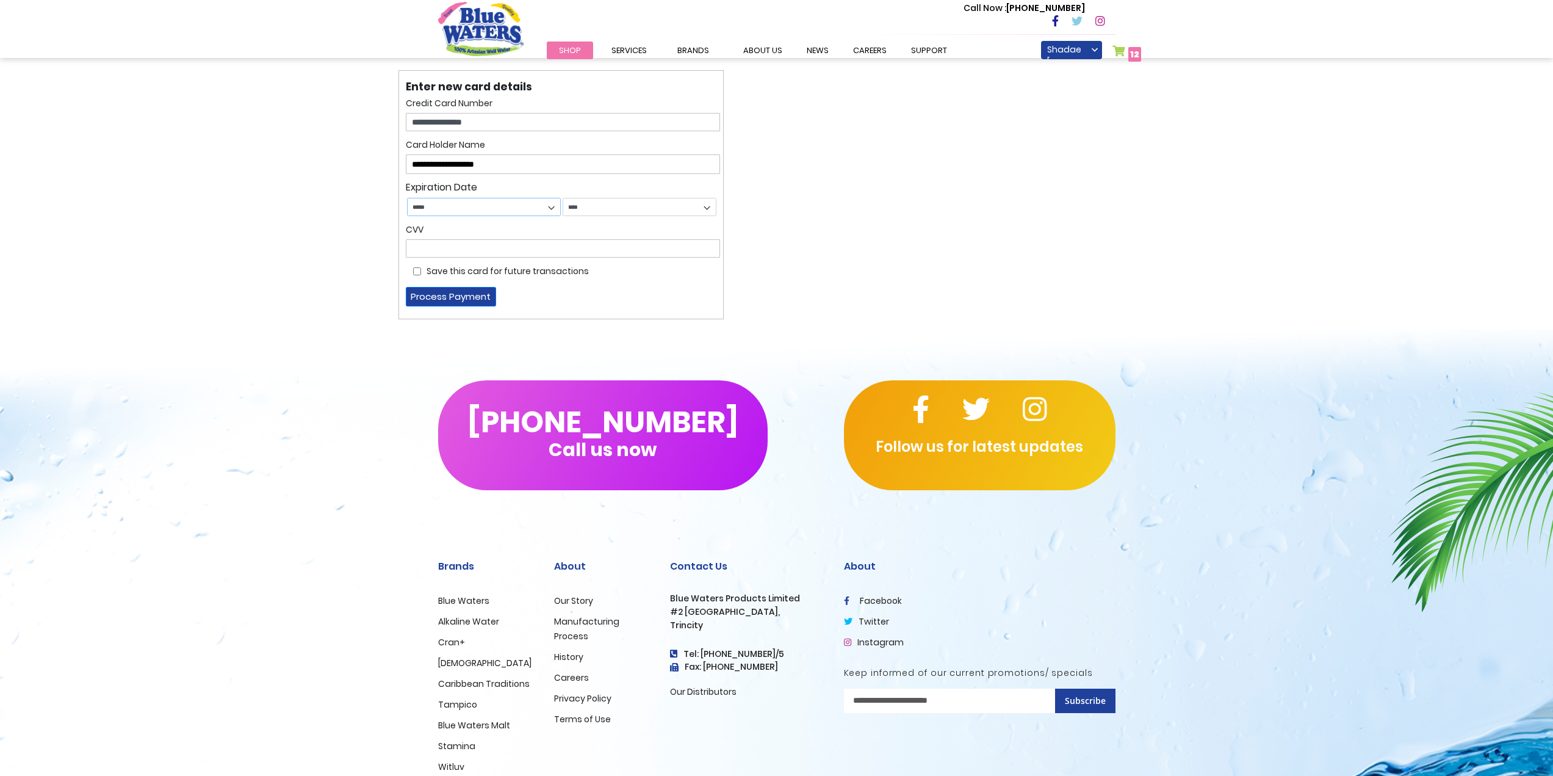
click at [463, 204] on select "***** ******* ******** ***** ***** *** **** **** ****** ********* ******* *****…" at bounding box center [484, 207] width 154 height 18
select select "*"
click at [407, 198] on select "***** ******* ******** ***** ***** *** **** **** ****** ********* ******* *****…" at bounding box center [484, 207] width 154 height 18
click at [582, 209] on select "**** **** **** **** **** **** **** **** **** **** **** **** **** **** **** ****…" at bounding box center [640, 207] width 154 height 18
select select "****"
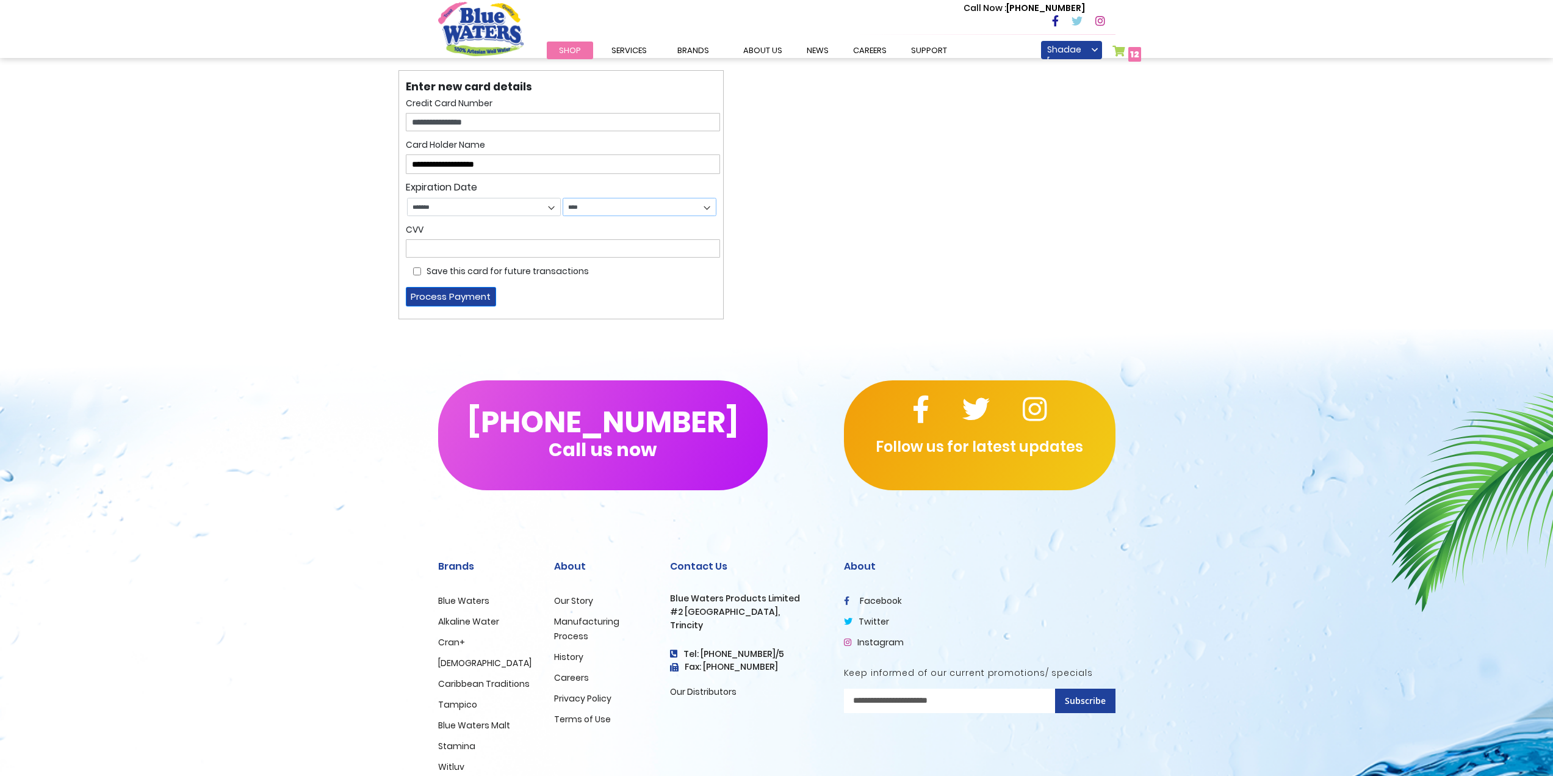
click at [563, 198] on select "**** **** **** **** **** **** **** **** **** **** **** **** **** **** **** ****…" at bounding box center [640, 207] width 154 height 18
click at [503, 239] on div "CVV" at bounding box center [563, 239] width 314 height 35
click at [495, 245] on input "text" at bounding box center [563, 248] width 314 height 18
type input "***"
click at [459, 292] on button "Process Payment" at bounding box center [451, 297] width 90 height 20
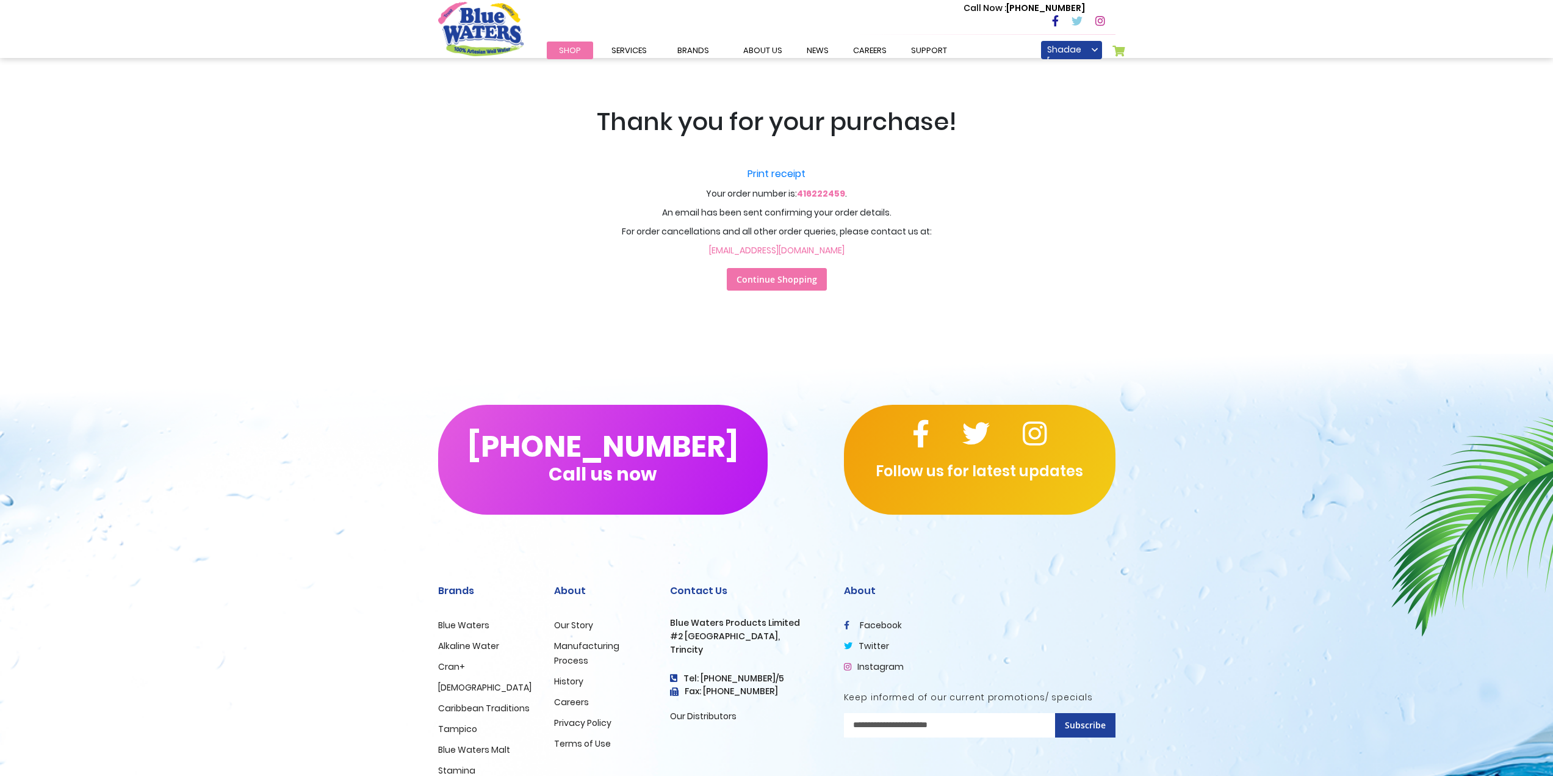
click at [771, 287] on link "Continue Shopping" at bounding box center [777, 279] width 100 height 23
